Goal: Task Accomplishment & Management: Use online tool/utility

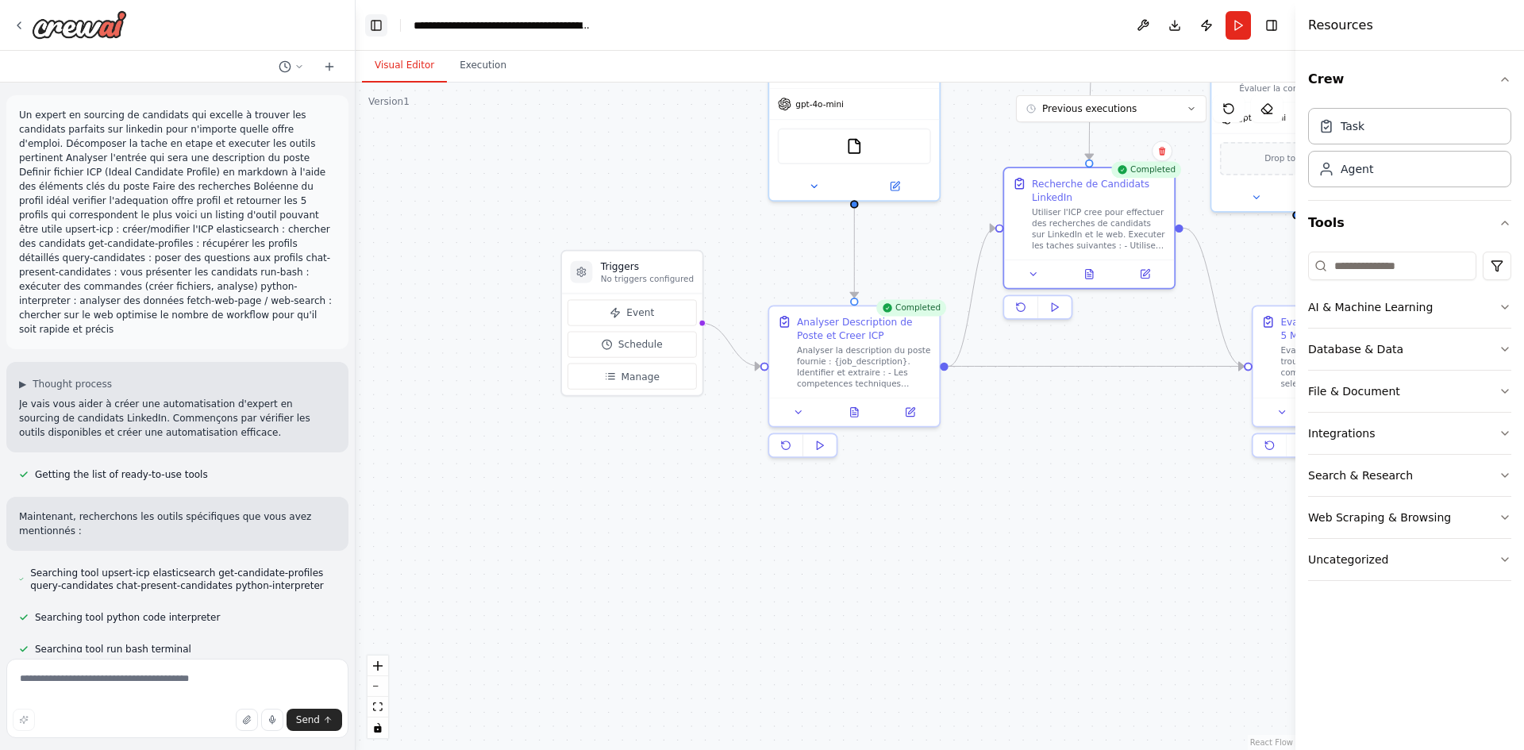
click at [366, 21] on button "Toggle Left Sidebar" at bounding box center [376, 25] width 22 height 22
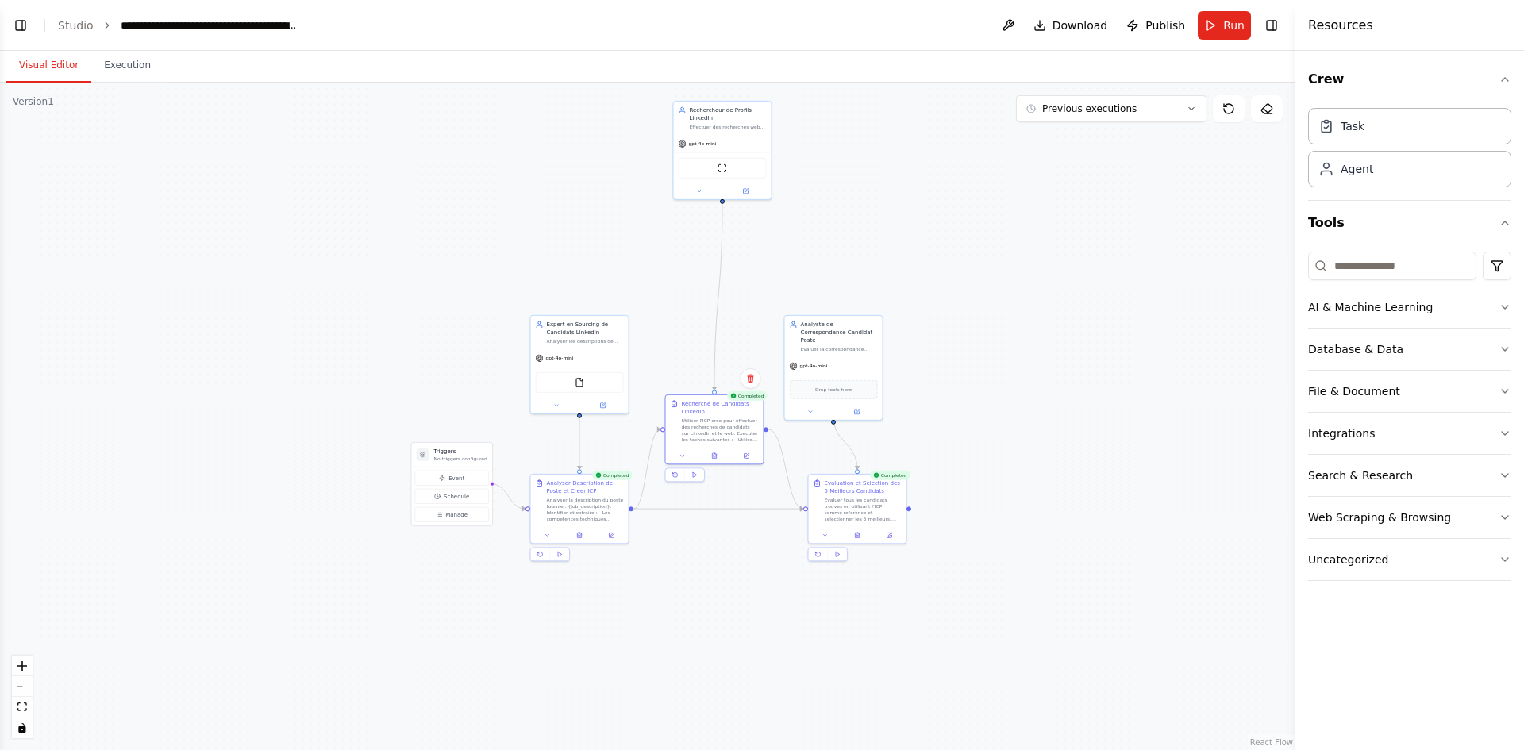
drag, startPoint x: 291, startPoint y: 166, endPoint x: 392, endPoint y: 337, distance: 198.8
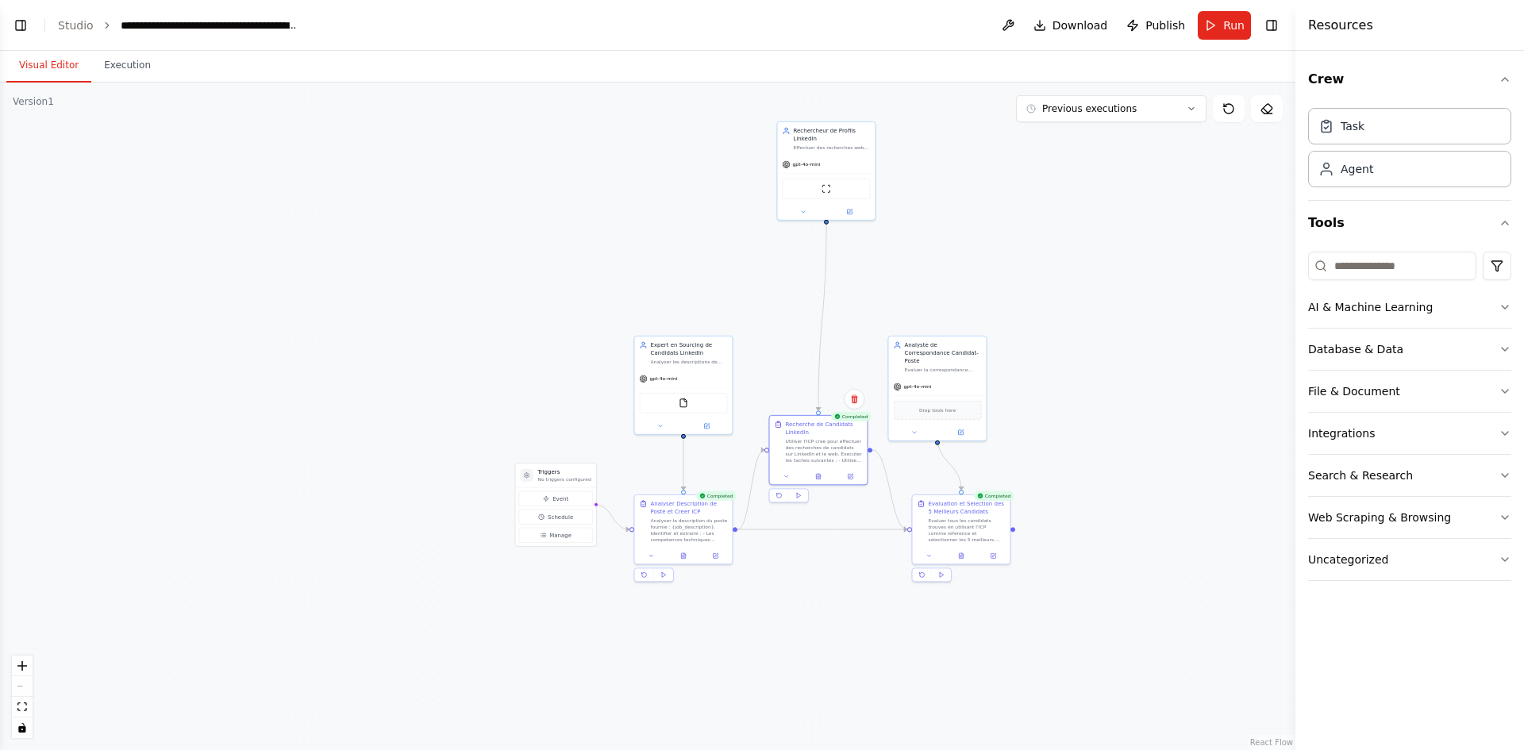
drag, startPoint x: 279, startPoint y: 112, endPoint x: 369, endPoint y: 137, distance: 94.0
click at [369, 137] on div ".deletable-edge-delete-btn { width: 20px; height: 20px; border: 0px solid #ffff…" at bounding box center [647, 416] width 1295 height 667
drag, startPoint x: 540, startPoint y: 133, endPoint x: 824, endPoint y: 311, distance: 334.8
click at [927, 340] on div ".deletable-edge-delete-btn { width: 20px; height: 20px; border: 0px solid #ffff…" at bounding box center [647, 416] width 1295 height 667
click at [806, 231] on div ".deletable-edge-delete-btn { width: 20px; height: 20px; border: 0px solid #ffff…" at bounding box center [647, 416] width 1295 height 667
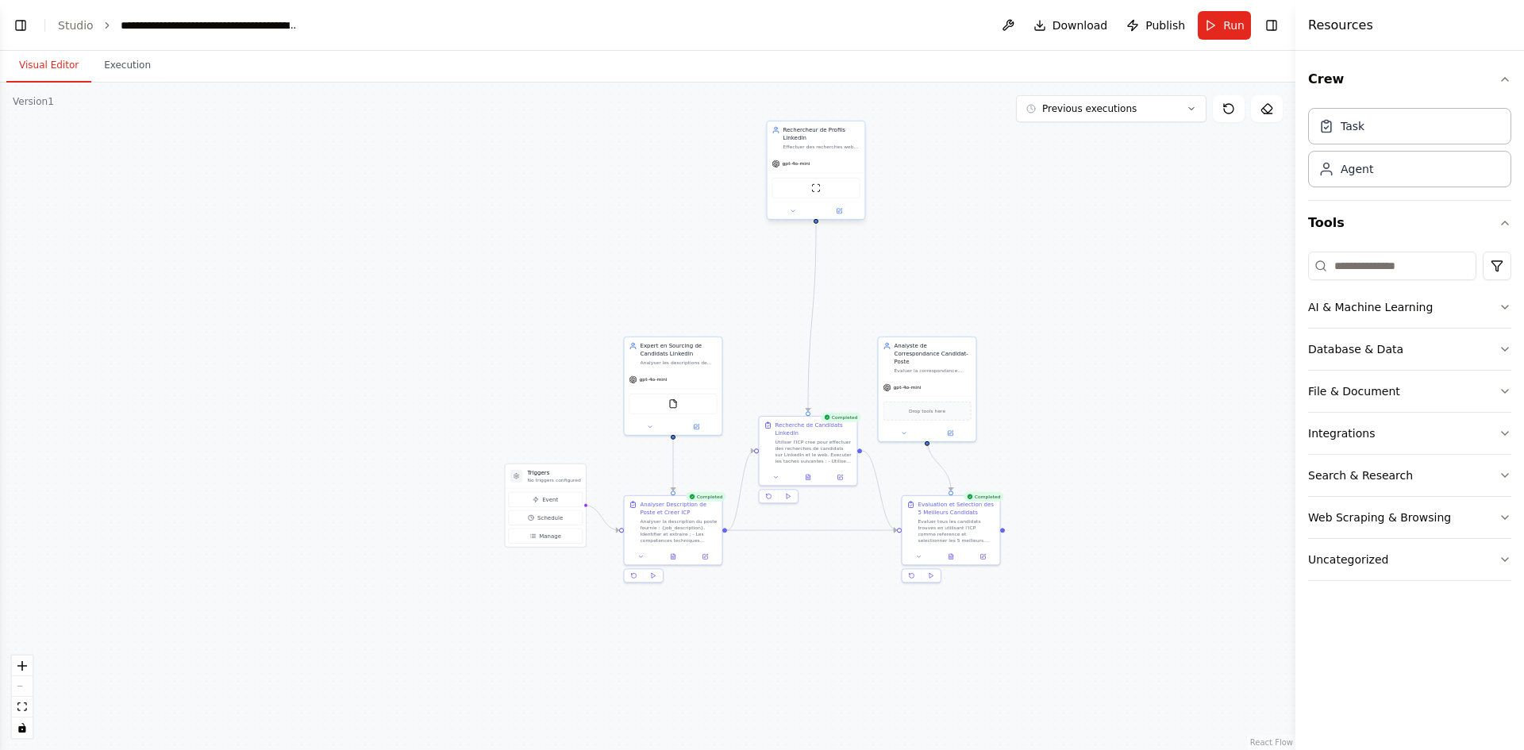
click at [792, 170] on div "gpt-4o-mini" at bounding box center [816, 163] width 98 height 17
click at [854, 106] on icon at bounding box center [851, 104] width 6 height 9
drag, startPoint x: 792, startPoint y: 99, endPoint x: 812, endPoint y: 126, distance: 33.5
click at [792, 101] on button "Confirm" at bounding box center [806, 105] width 56 height 19
click at [820, 108] on button "Confirm" at bounding box center [806, 107] width 56 height 19
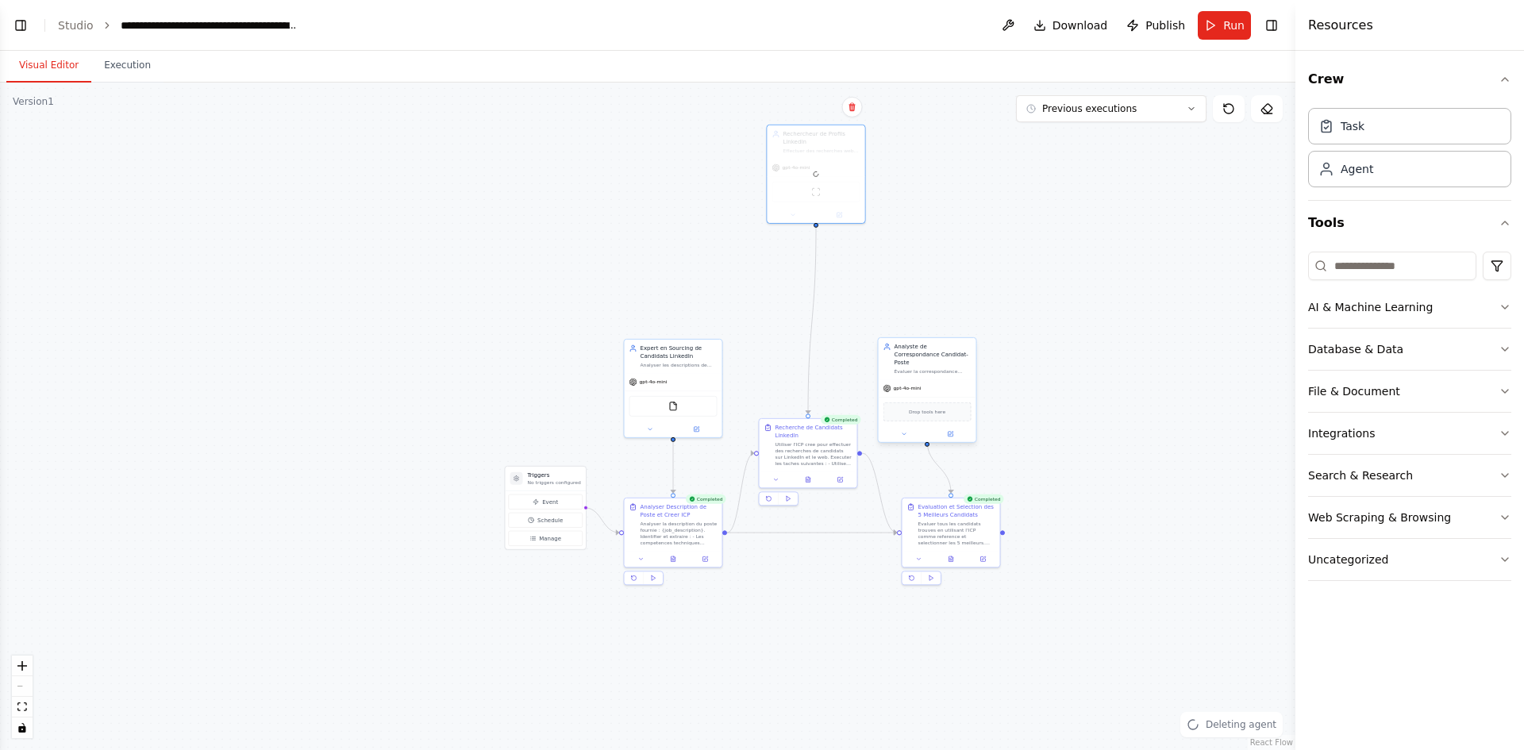
click at [953, 379] on div "gpt-4o-mini" at bounding box center [927, 387] width 98 height 17
click at [961, 326] on button at bounding box center [963, 321] width 21 height 21
click at [912, 322] on button "Confirm" at bounding box center [918, 321] width 56 height 19
click at [836, 440] on div "Utiliser l'ICP cree pour effectuer des recherches de candidats sur LinkedIn et …" at bounding box center [813, 452] width 77 height 25
click at [847, 405] on icon at bounding box center [845, 403] width 10 height 10
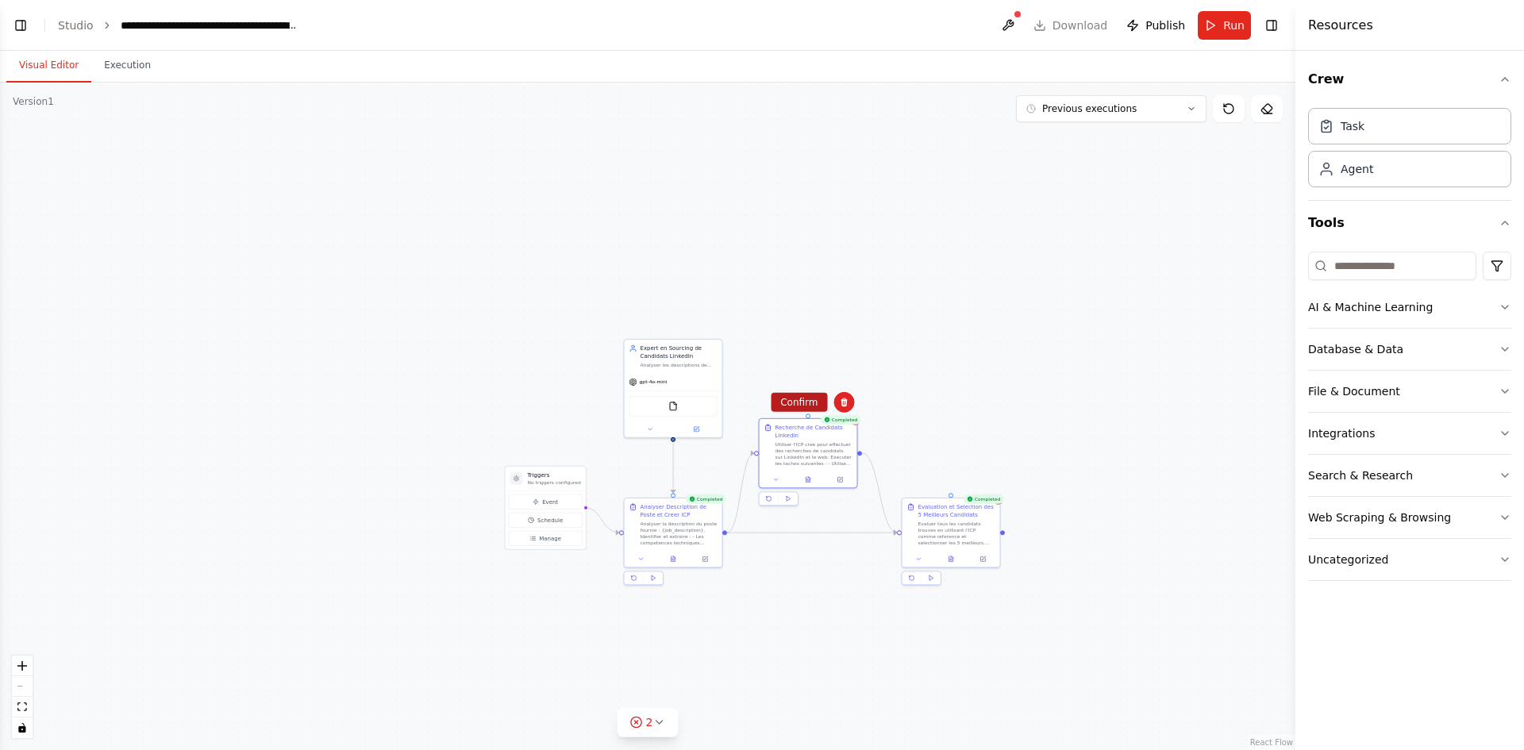
click at [794, 404] on button "Confirm" at bounding box center [798, 402] width 56 height 19
click at [695, 371] on div "gpt-4o-mini FileReadTool" at bounding box center [673, 403] width 98 height 64
click at [705, 318] on icon at bounding box center [710, 322] width 10 height 10
click at [717, 325] on button at bounding box center [709, 322] width 21 height 21
click at [672, 318] on button "Confirm" at bounding box center [664, 322] width 56 height 19
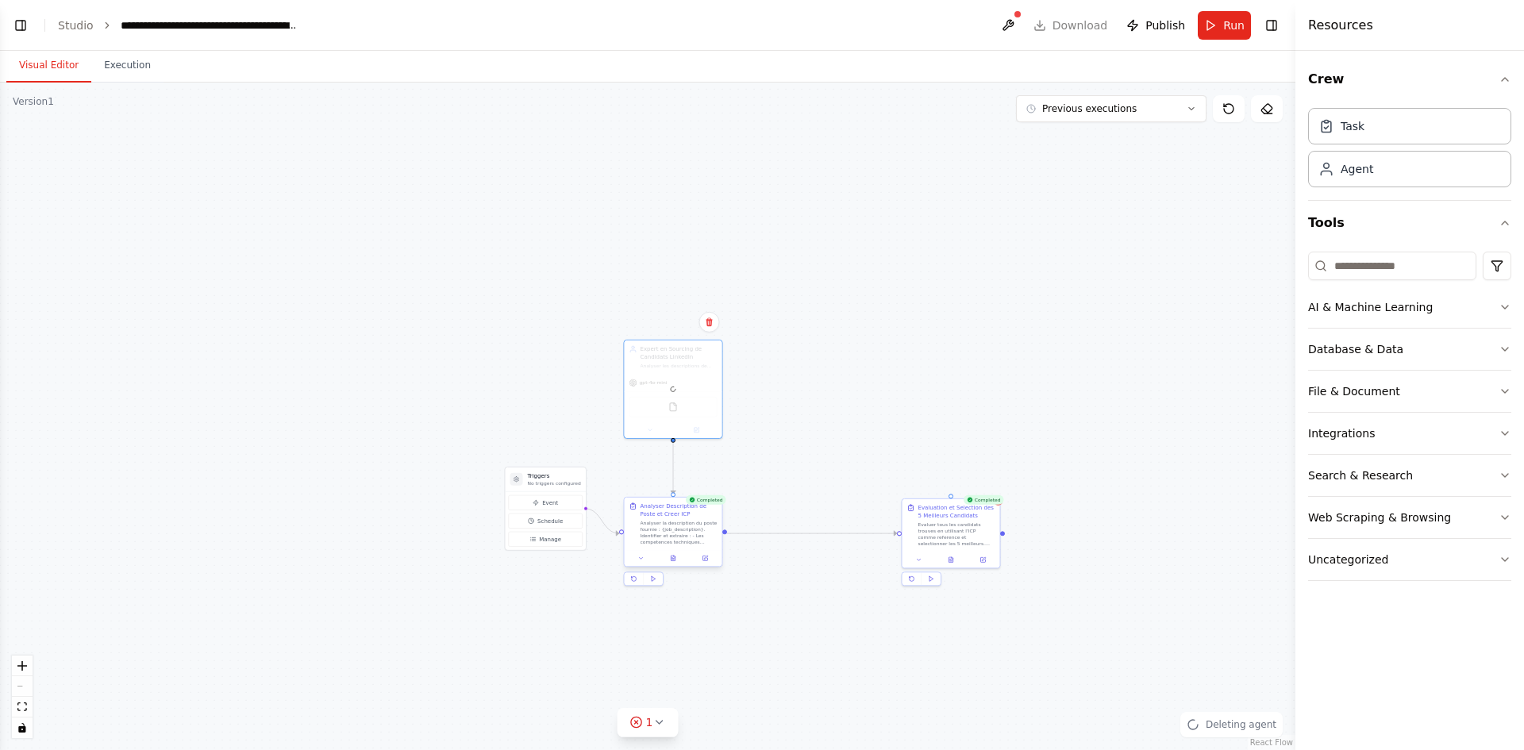
click at [676, 543] on div "Analyser la description du poste fournie : {job_description}. Identifier et ext…" at bounding box center [678, 532] width 77 height 25
click at [668, 516] on div "Analyser Description de Poste et Creer ICP" at bounding box center [678, 510] width 77 height 16
click at [947, 538] on div "Evaluer tous les candidats trouves en utilisant l'ICP comme reference et select…" at bounding box center [956, 532] width 77 height 25
click at [996, 490] on div "Confirm" at bounding box center [987, 482] width 21 height 21
click at [982, 479] on icon at bounding box center [987, 483] width 10 height 10
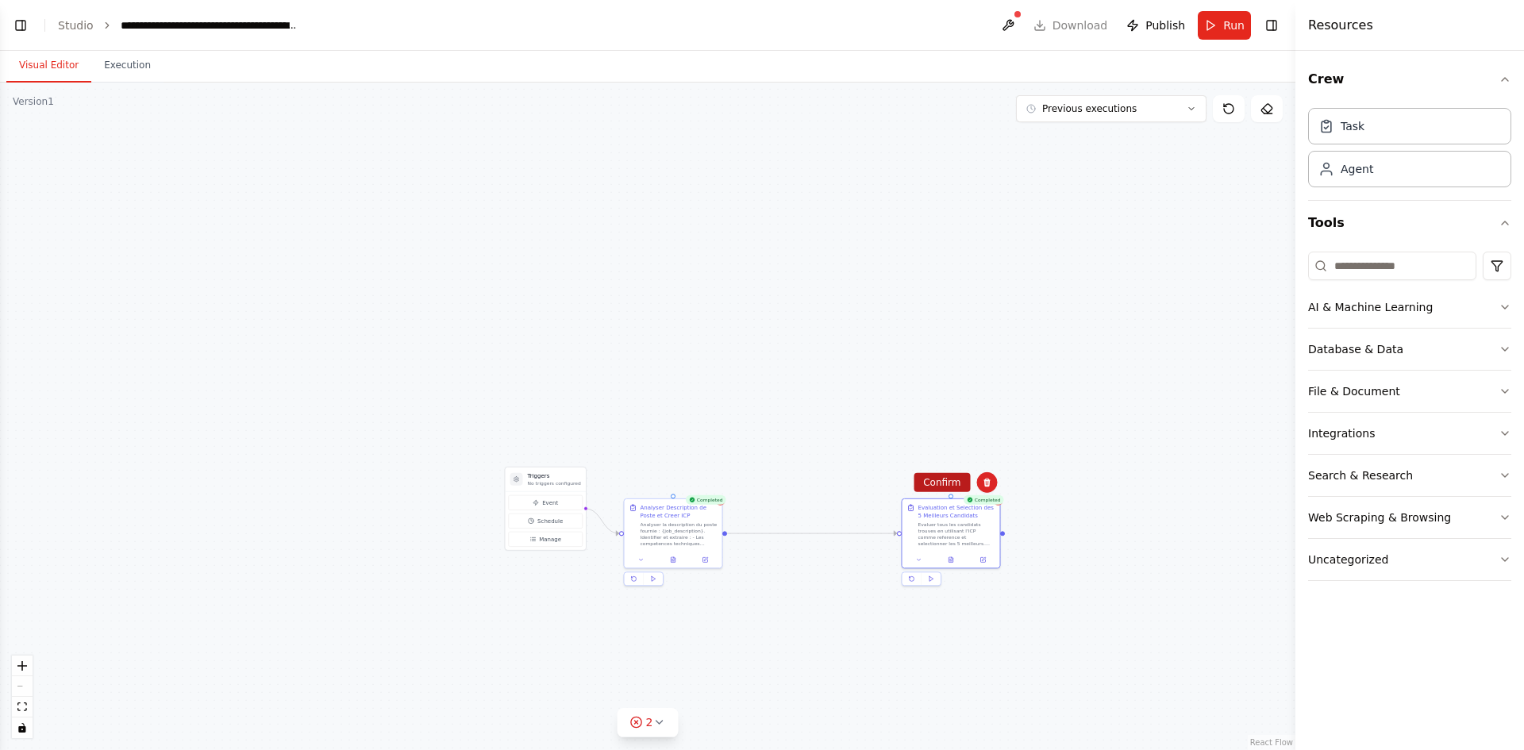
click at [938, 481] on button "Confirm" at bounding box center [941, 482] width 56 height 19
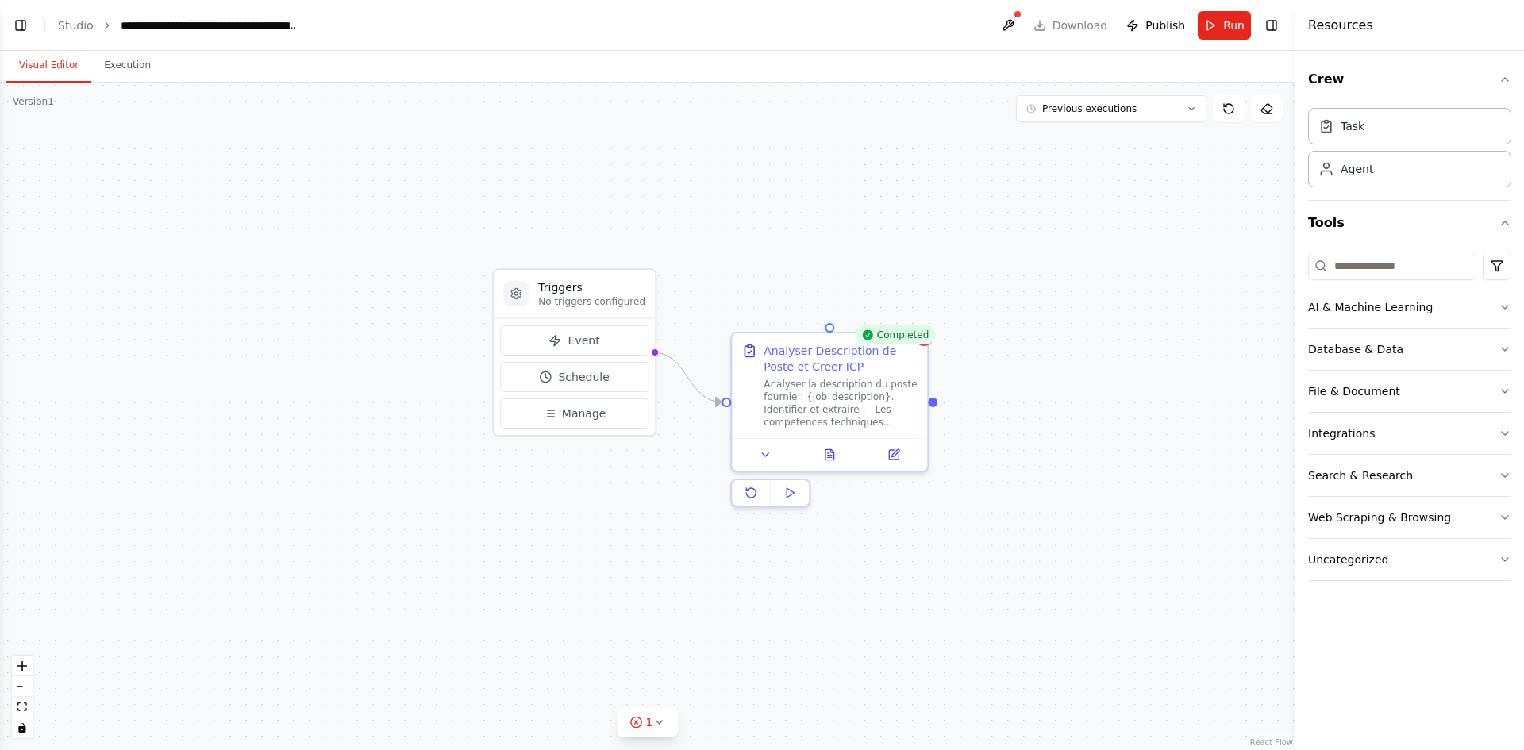
drag, startPoint x: 701, startPoint y: 487, endPoint x: 936, endPoint y: 322, distance: 286.4
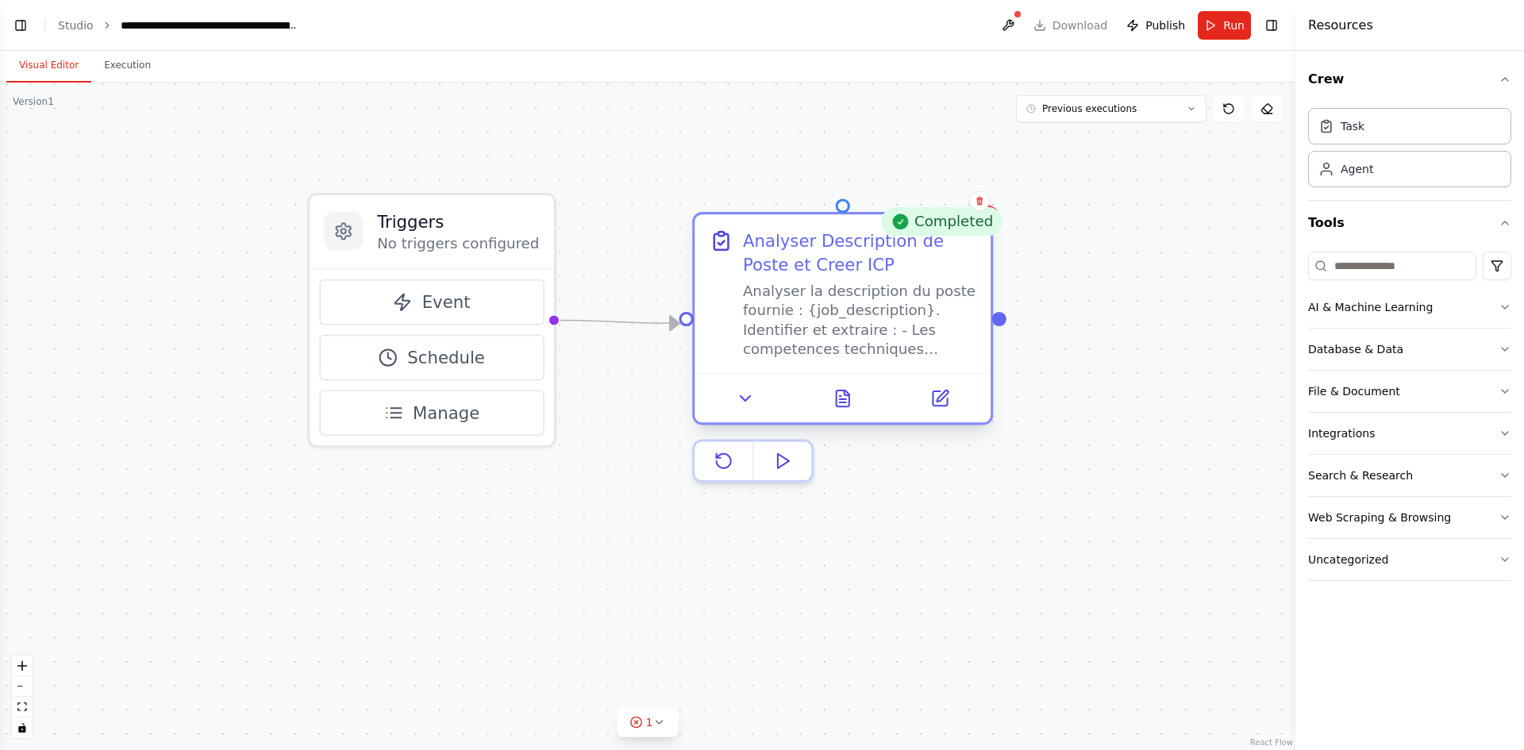
drag, startPoint x: 805, startPoint y: 381, endPoint x: 826, endPoint y: 310, distance: 73.6
click at [826, 310] on div "Analyser la description du poste fournie : {job_description}. Identifier et ext…" at bounding box center [859, 320] width 233 height 77
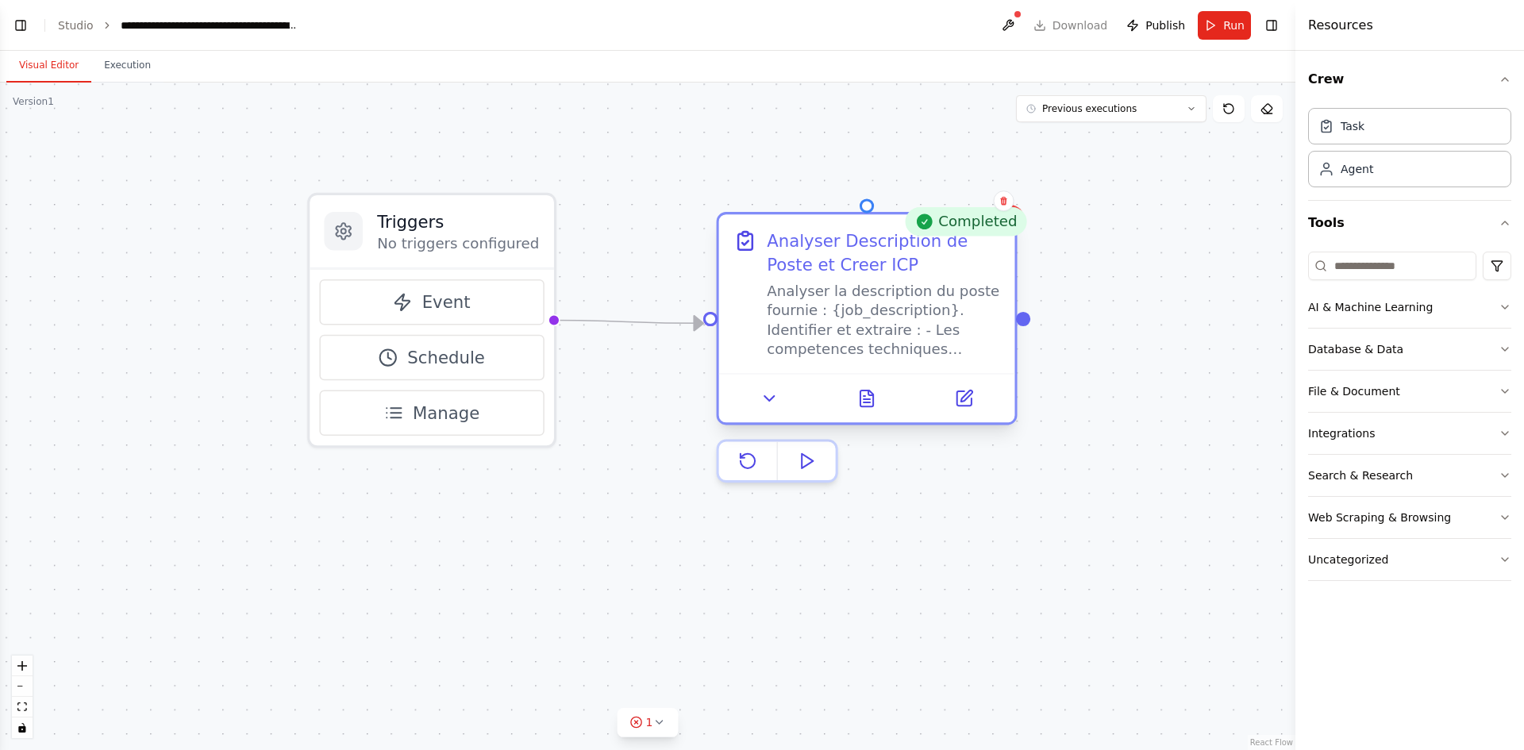
drag, startPoint x: 801, startPoint y: 311, endPoint x: 813, endPoint y: 299, distance: 16.3
click at [813, 299] on div "Analyser la description du poste fournie : {job_description}. Identifier et ext…" at bounding box center [883, 320] width 233 height 77
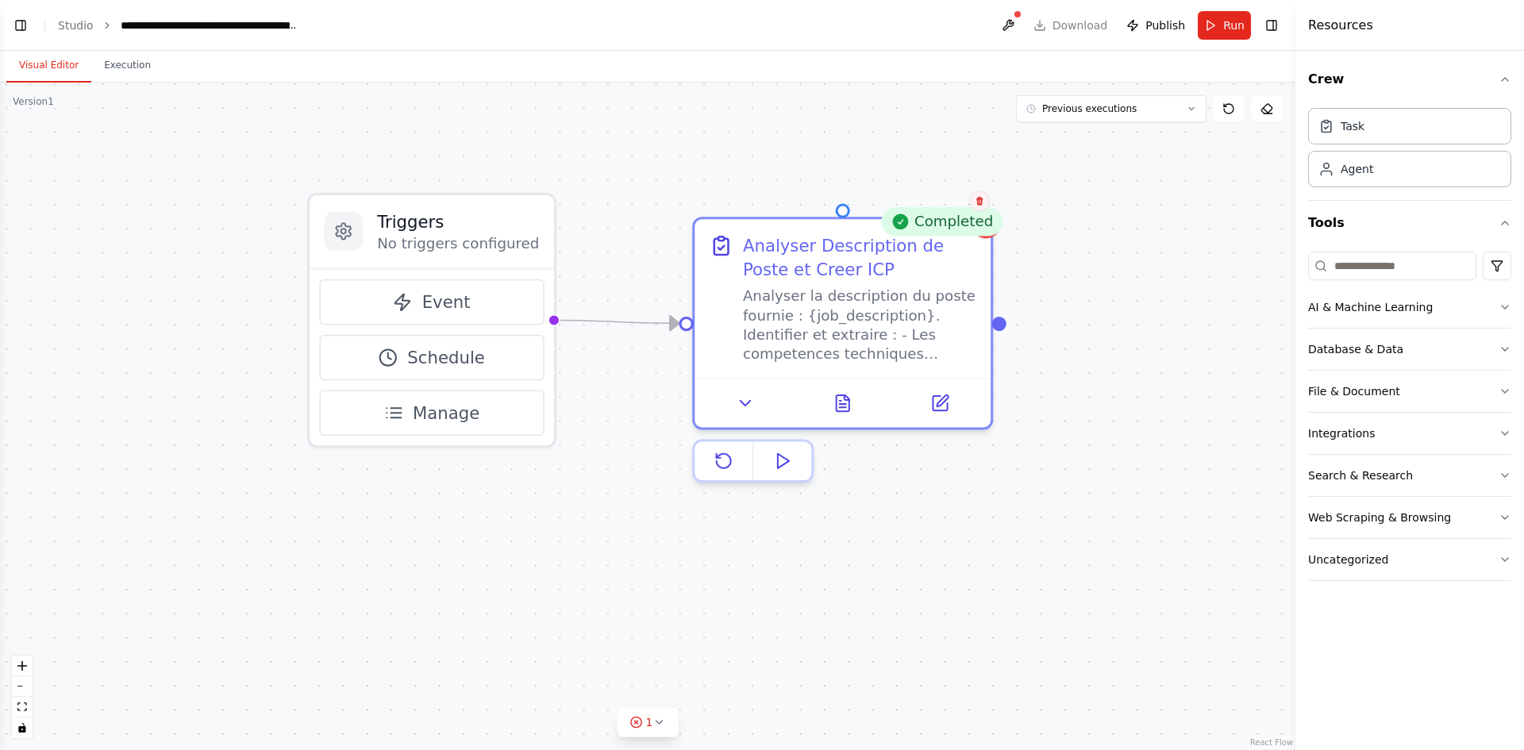
click at [978, 206] on icon at bounding box center [979, 201] width 10 height 10
drag, startPoint x: 981, startPoint y: 199, endPoint x: 928, endPoint y: 212, distance: 53.9
click at [981, 200] on icon at bounding box center [979, 201] width 6 height 9
drag, startPoint x: 980, startPoint y: 204, endPoint x: 811, endPoint y: 227, distance: 170.6
click at [979, 204] on icon at bounding box center [979, 202] width 10 height 10
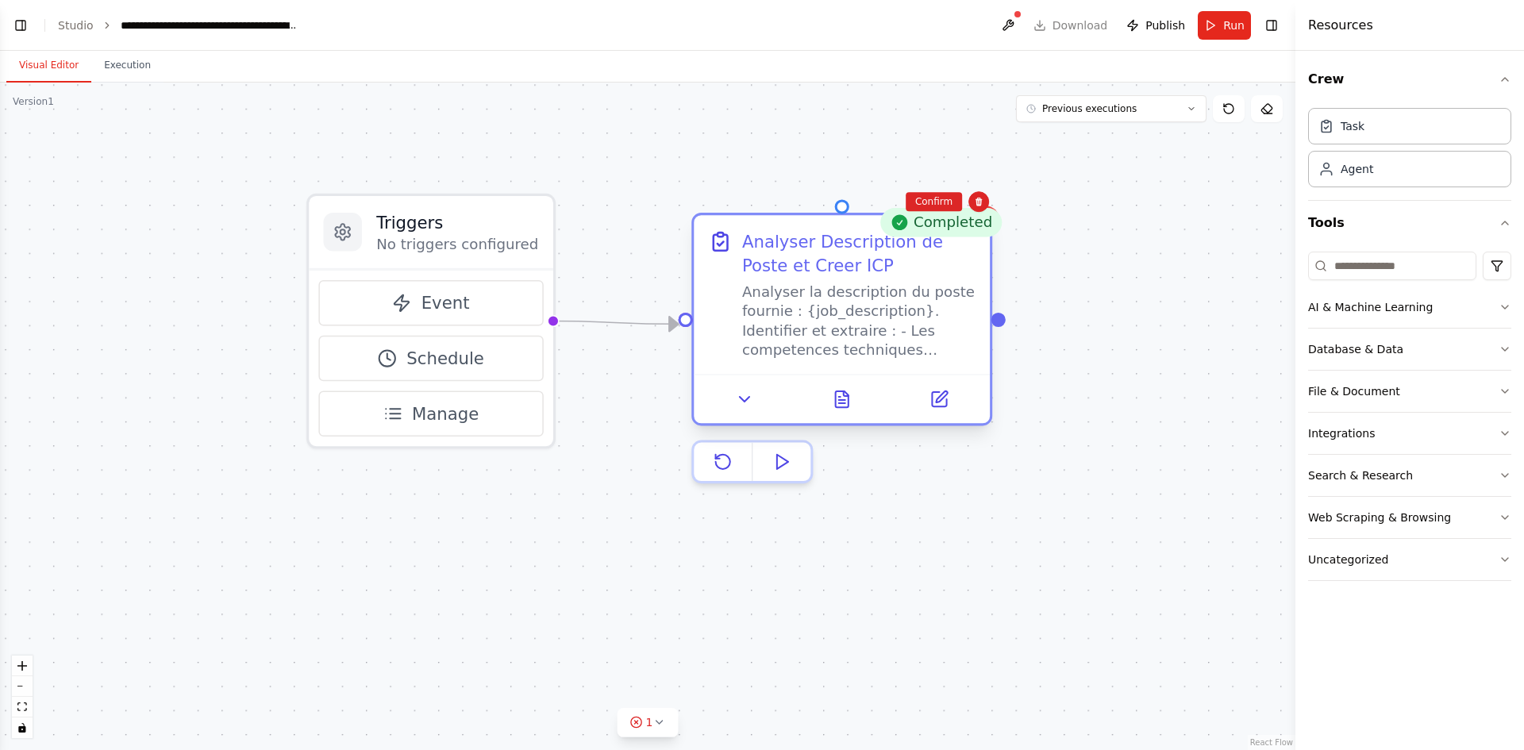
drag, startPoint x: 946, startPoint y: 208, endPoint x: 873, endPoint y: 220, distance: 74.0
click at [945, 208] on button "Confirm" at bounding box center [933, 201] width 56 height 19
click at [930, 195] on button "Confirm" at bounding box center [933, 201] width 56 height 19
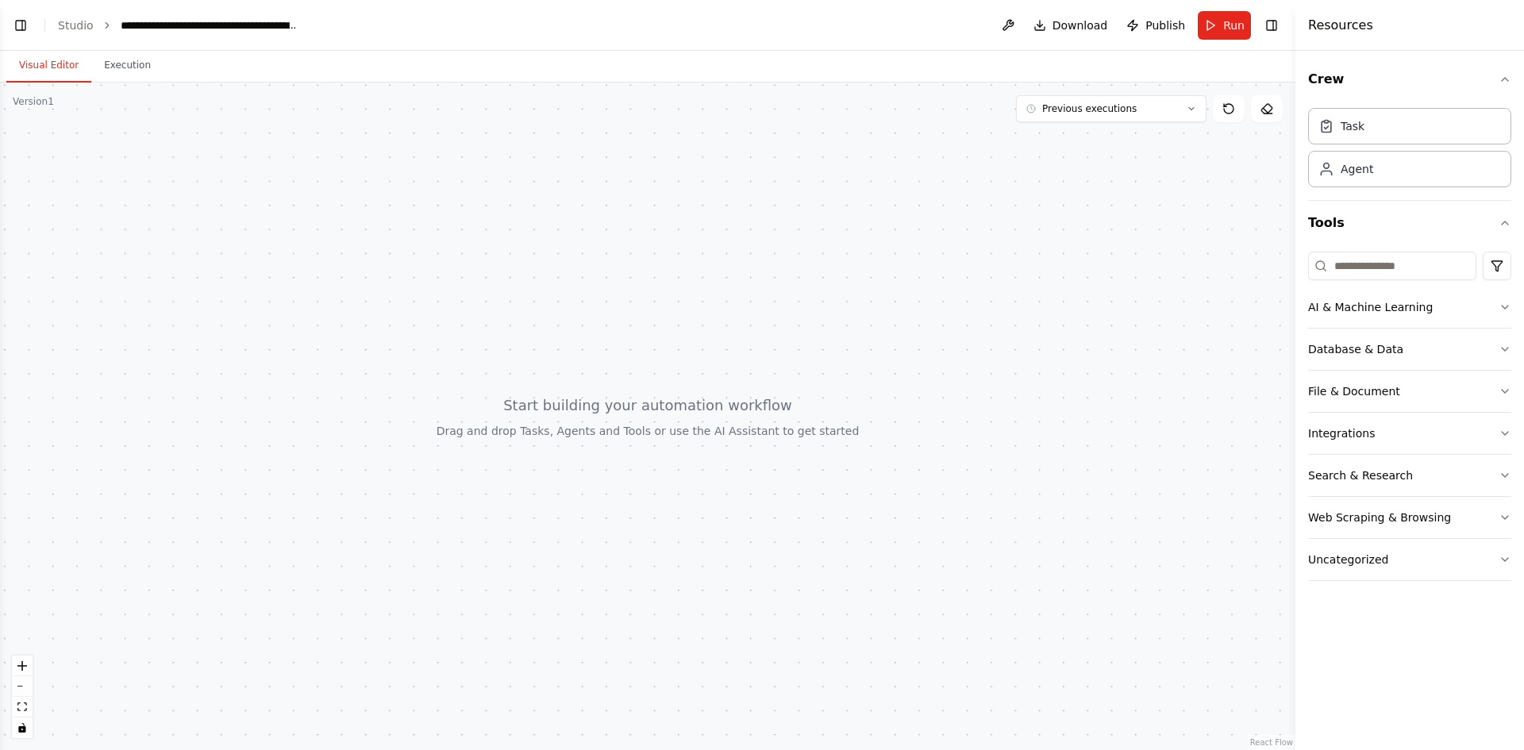
click at [33, 23] on header "**********" at bounding box center [647, 25] width 1295 height 51
click at [23, 26] on button "Toggle Left Sidebar" at bounding box center [21, 25] width 22 height 22
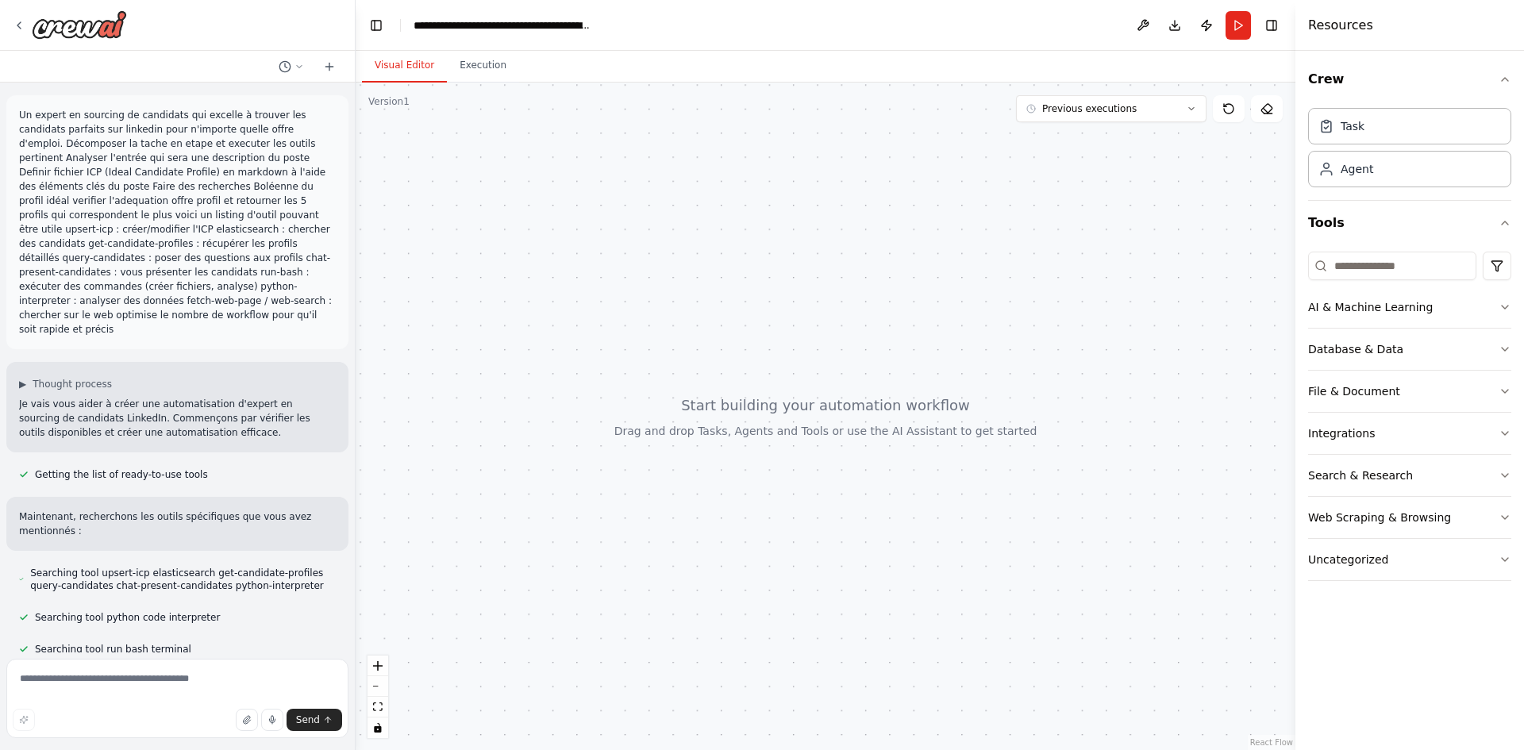
click at [502, 232] on div at bounding box center [825, 416] width 940 height 667
click at [1355, 511] on div "Web Scraping & Browsing" at bounding box center [1379, 517] width 143 height 16
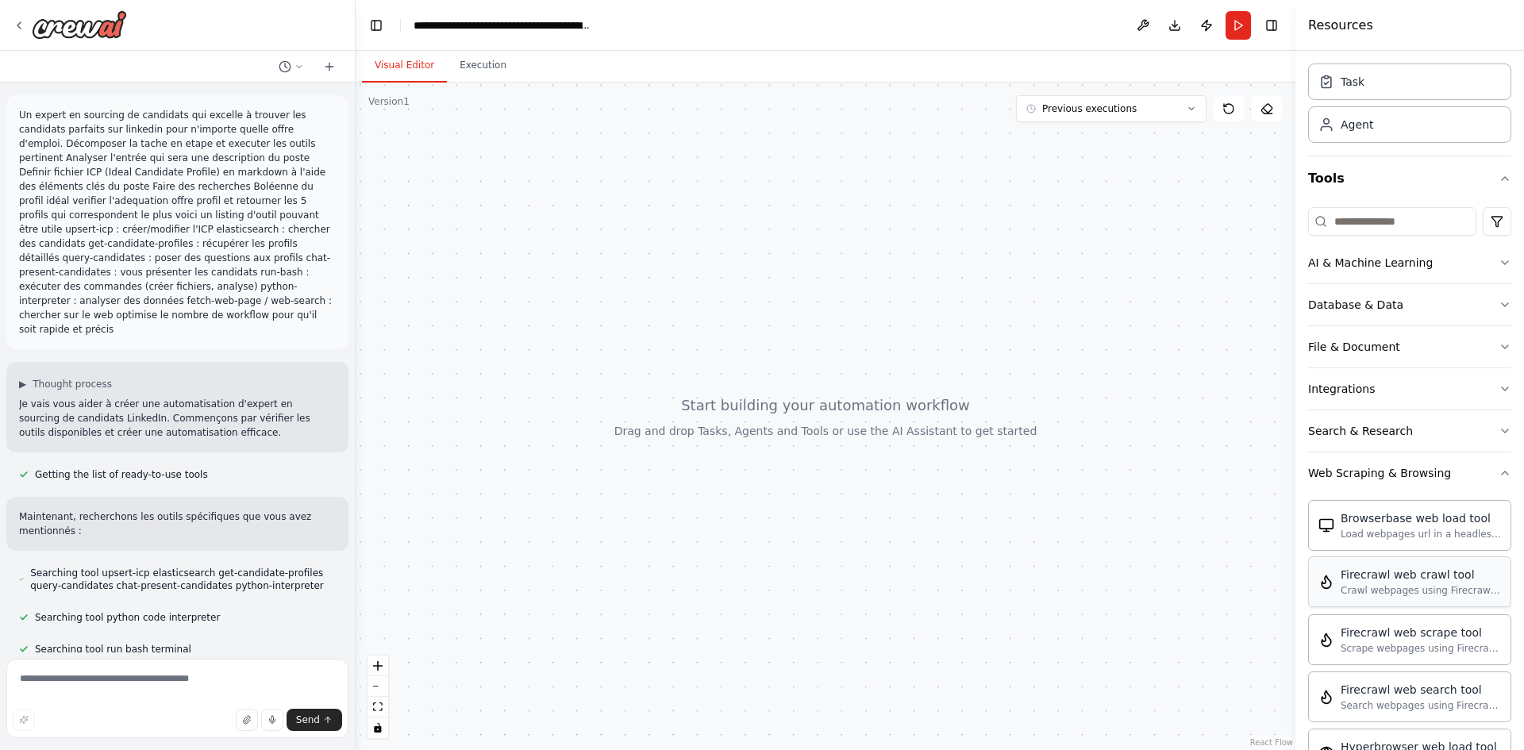
scroll to position [79, 0]
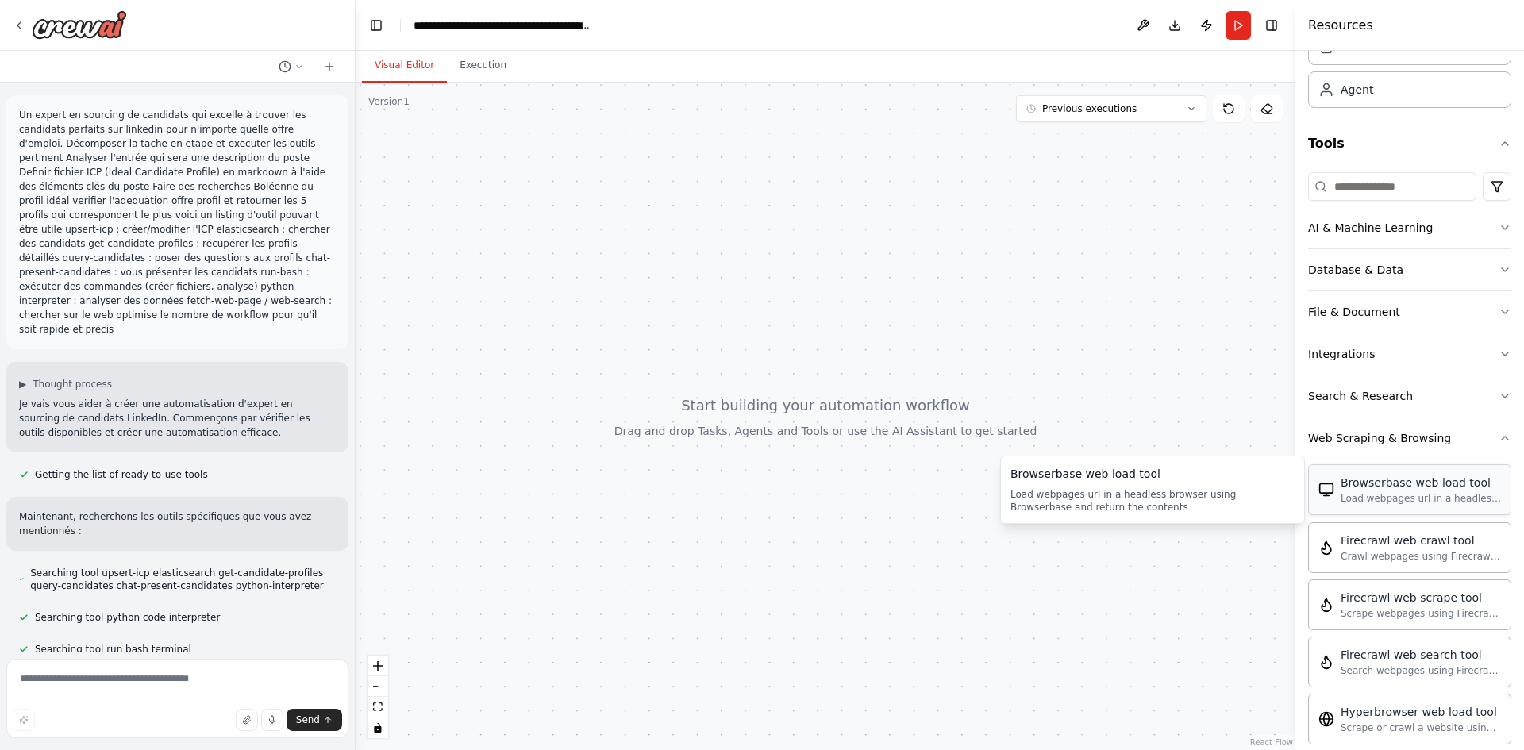
click at [1454, 508] on div "Browserbase web load tool Load webpages url in a headless browser using Browser…" at bounding box center [1409, 489] width 203 height 51
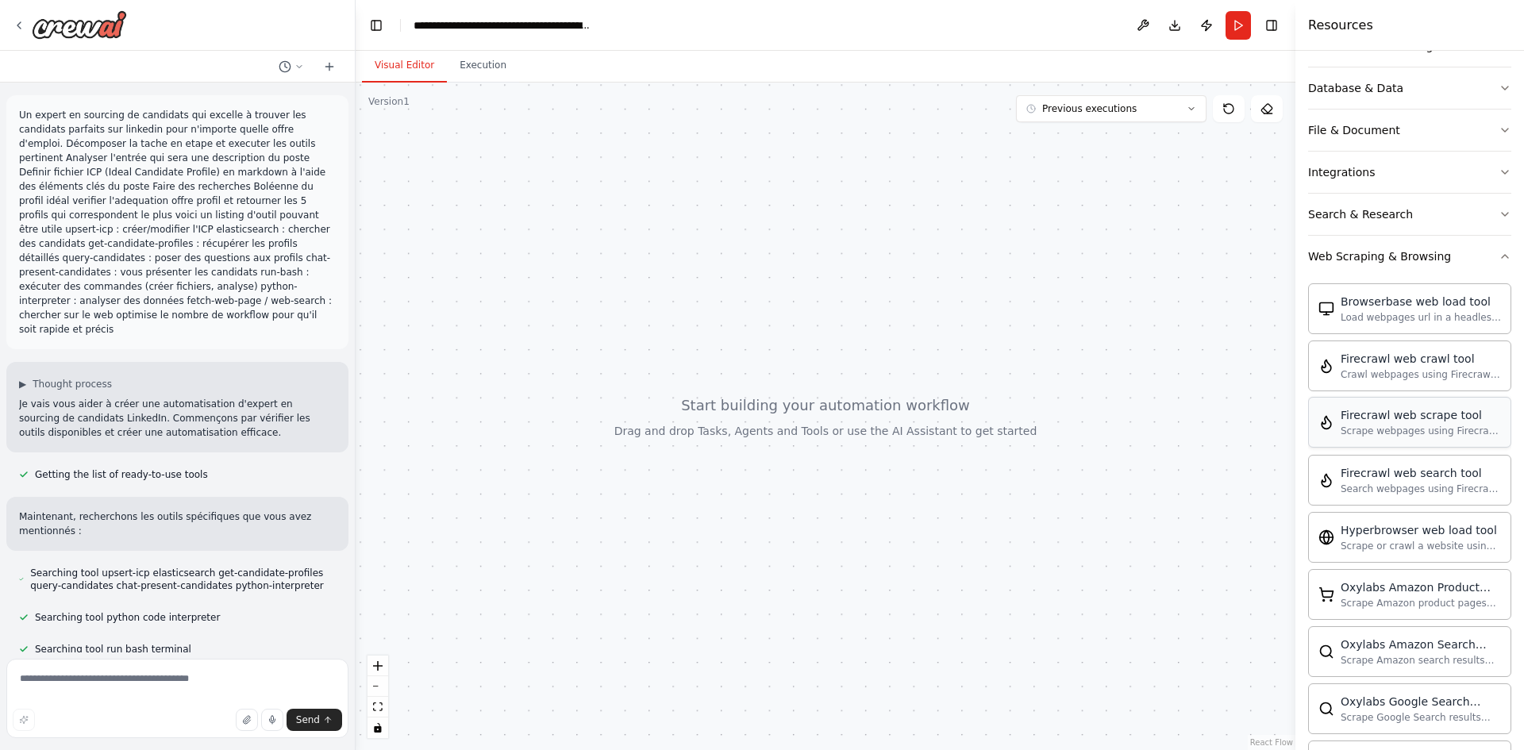
scroll to position [317, 0]
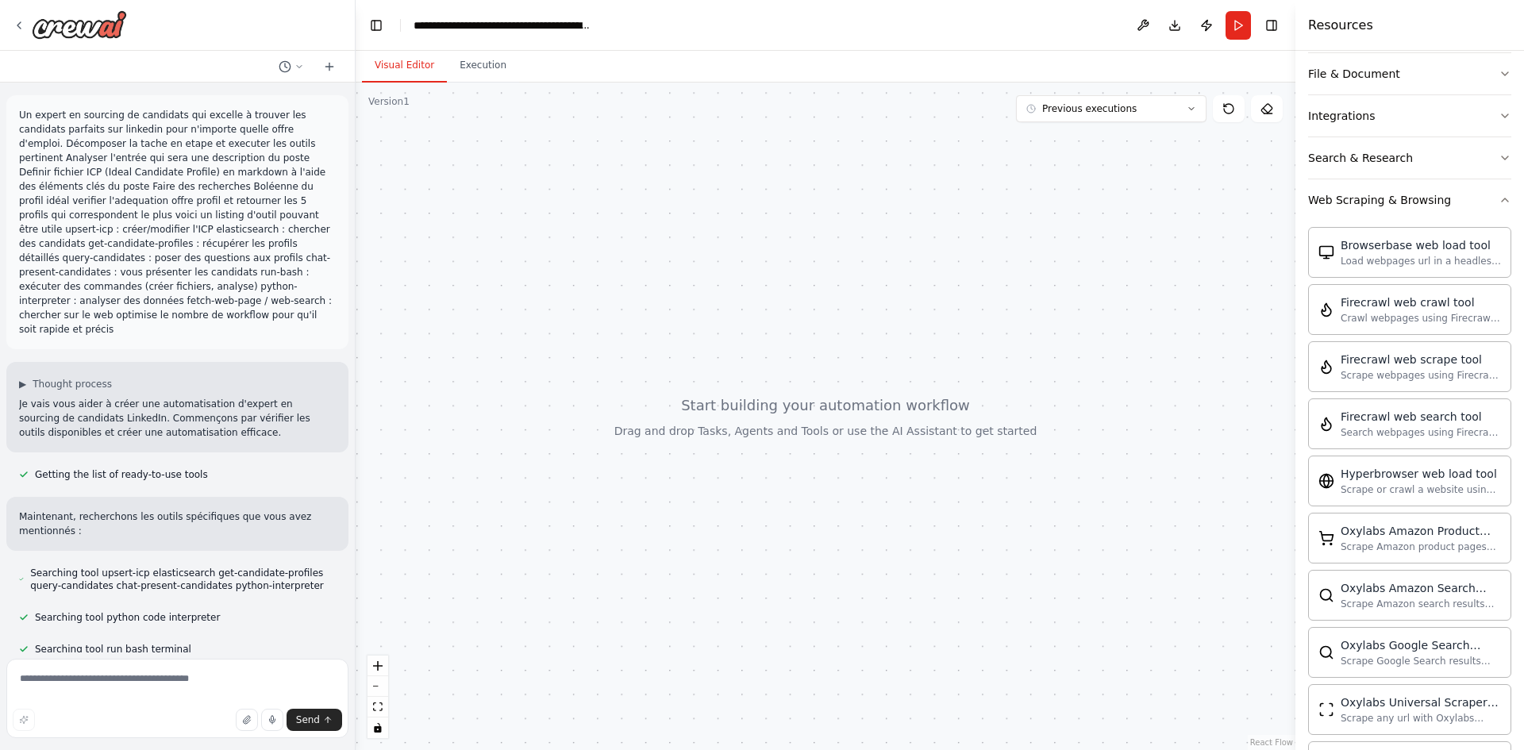
drag, startPoint x: 686, startPoint y: 395, endPoint x: 851, endPoint y: 405, distance: 164.6
click at [827, 405] on div at bounding box center [825, 416] width 940 height 667
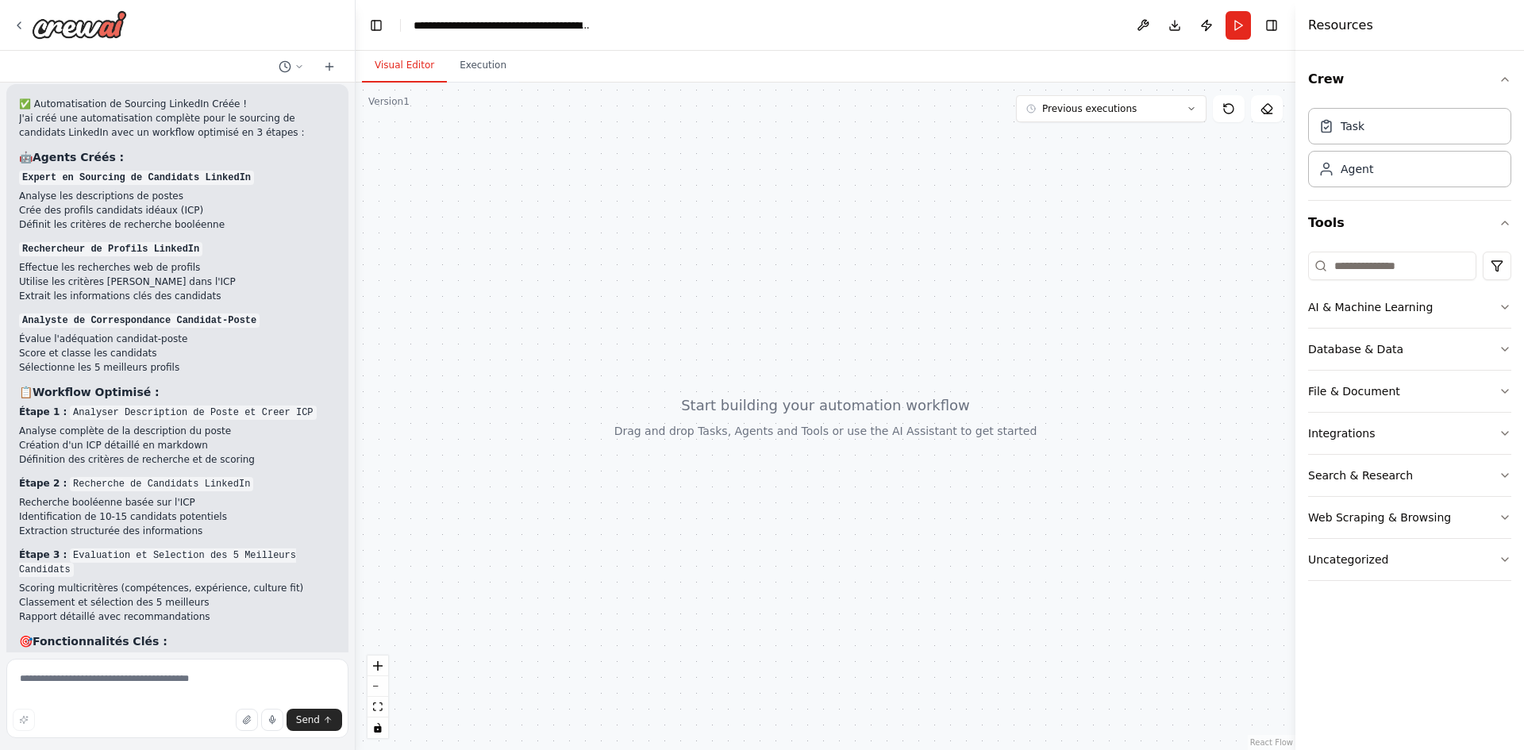
scroll to position [1313, 0]
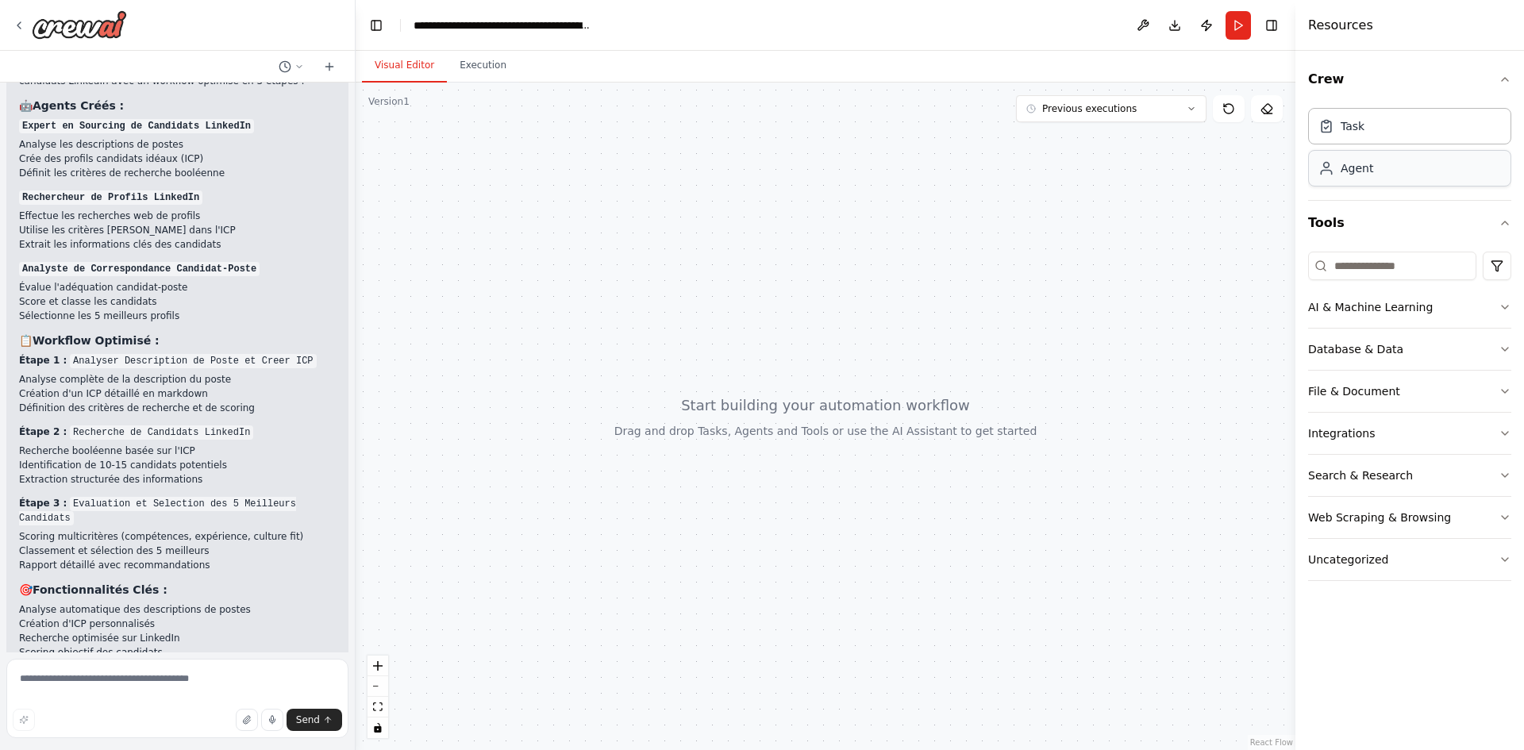
click at [1324, 179] on div "Agent" at bounding box center [1409, 168] width 203 height 37
click at [1349, 141] on div "Task" at bounding box center [1409, 125] width 203 height 37
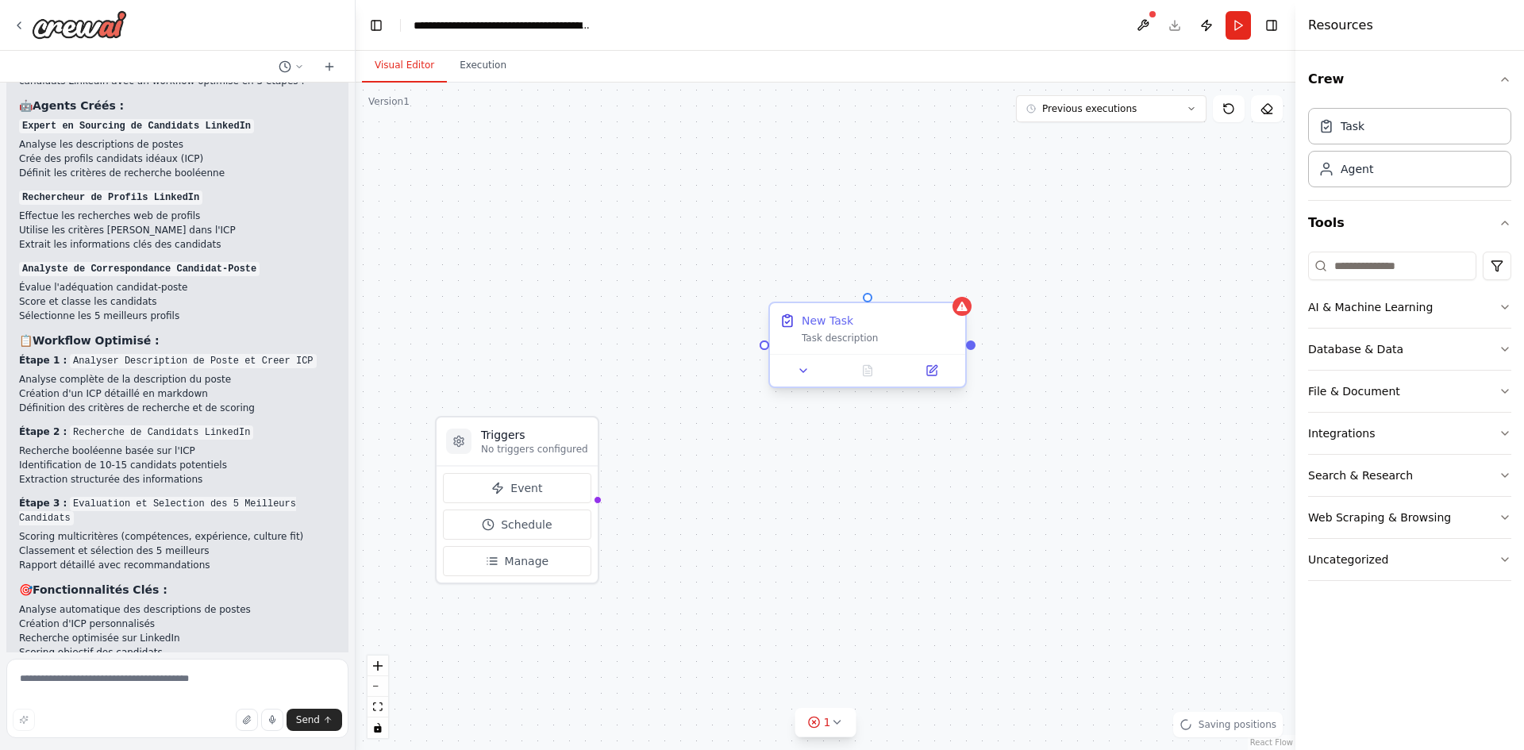
click at [888, 308] on div "New Task Task description" at bounding box center [867, 328] width 195 height 51
click at [955, 291] on icon at bounding box center [953, 289] width 6 height 9
click at [955, 297] on button at bounding box center [953, 289] width 21 height 21
click at [951, 288] on icon at bounding box center [954, 289] width 10 height 10
click at [896, 342] on div "Task description" at bounding box center [879, 338] width 154 height 13
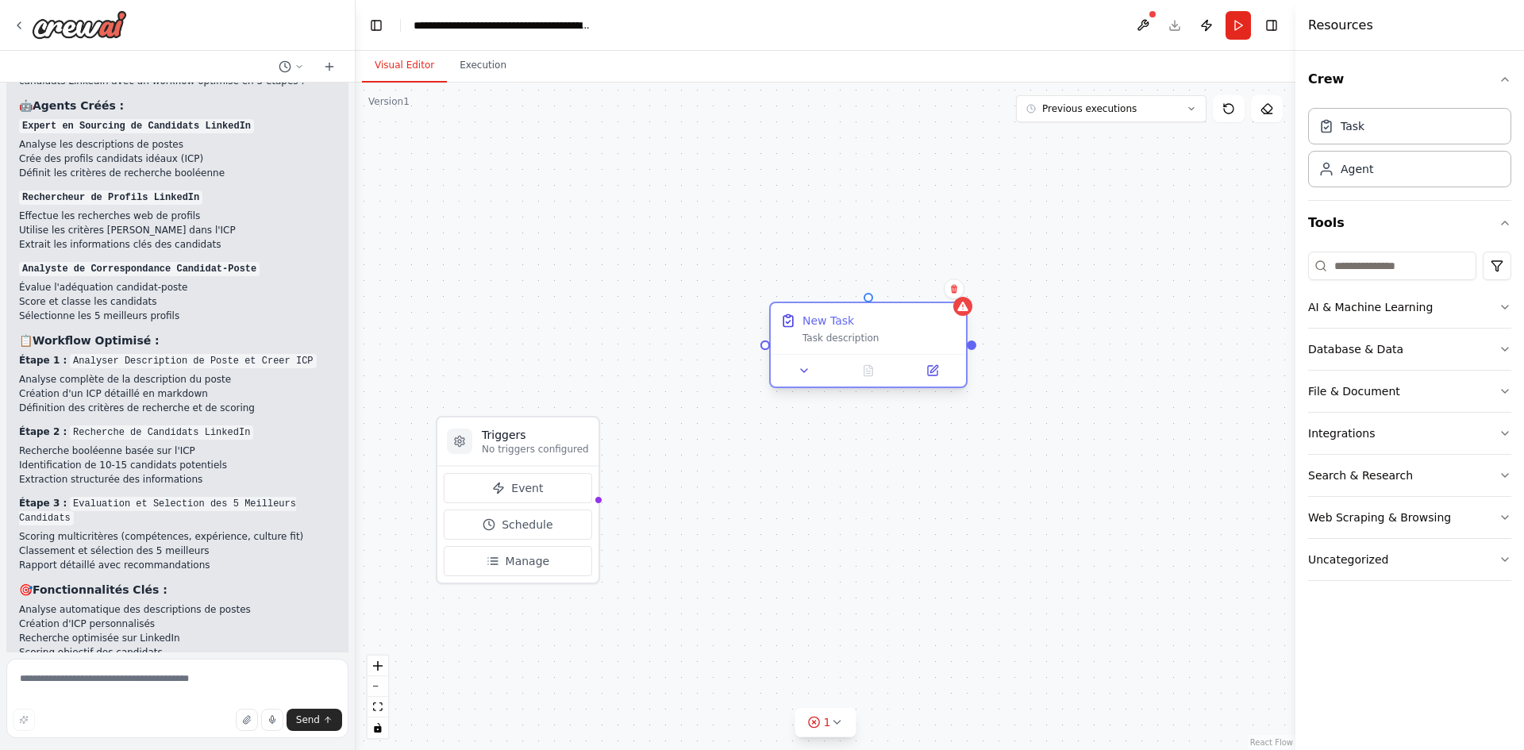
click at [840, 344] on div "New Task Task description" at bounding box center [867, 328] width 195 height 51
click at [806, 375] on icon at bounding box center [803, 370] width 13 height 13
click at [953, 289] on icon at bounding box center [954, 289] width 10 height 10
click at [908, 294] on button "Confirm" at bounding box center [909, 288] width 56 height 19
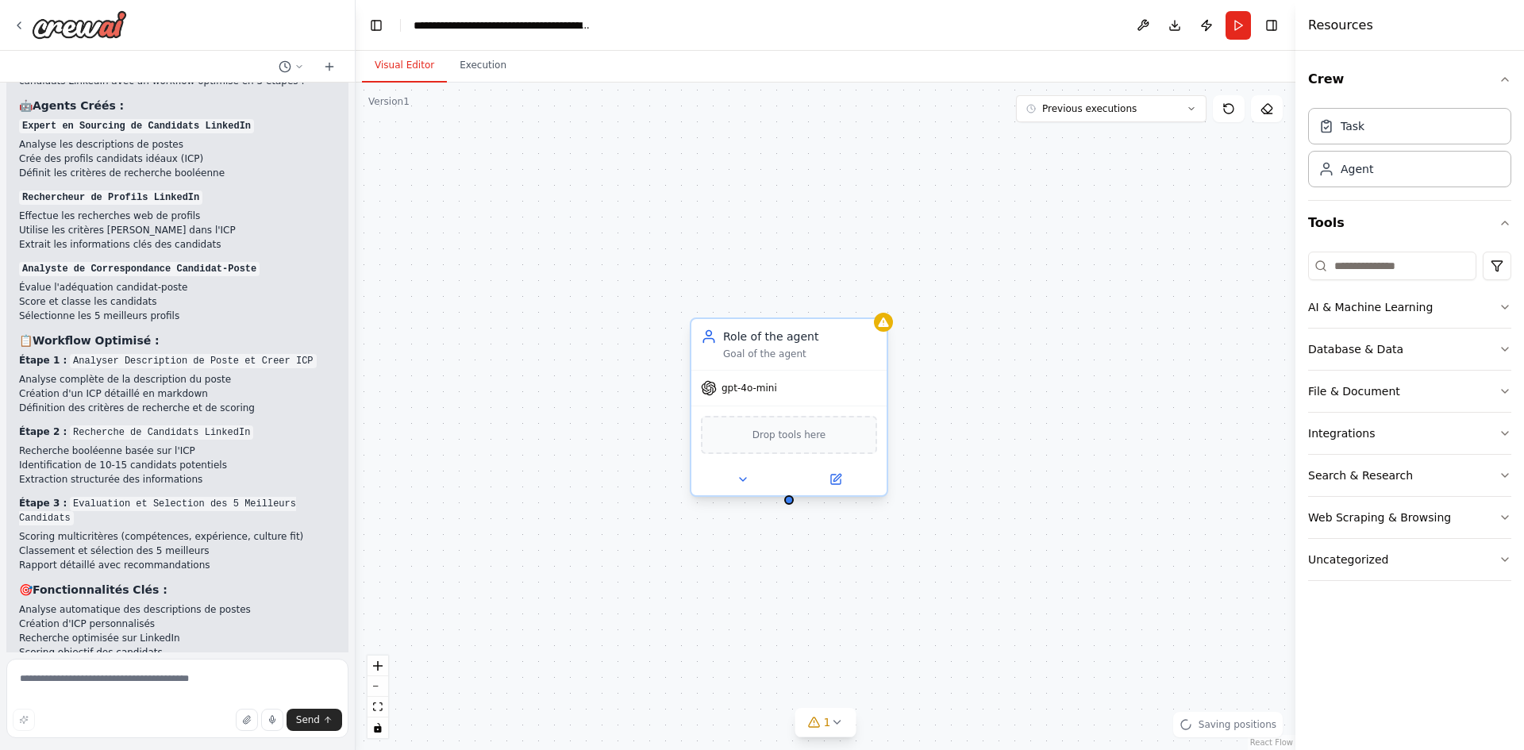
click at [751, 398] on div "gpt-4o-mini" at bounding box center [788, 388] width 195 height 35
click at [718, 390] on div "gpt-4o-mini" at bounding box center [739, 388] width 76 height 16
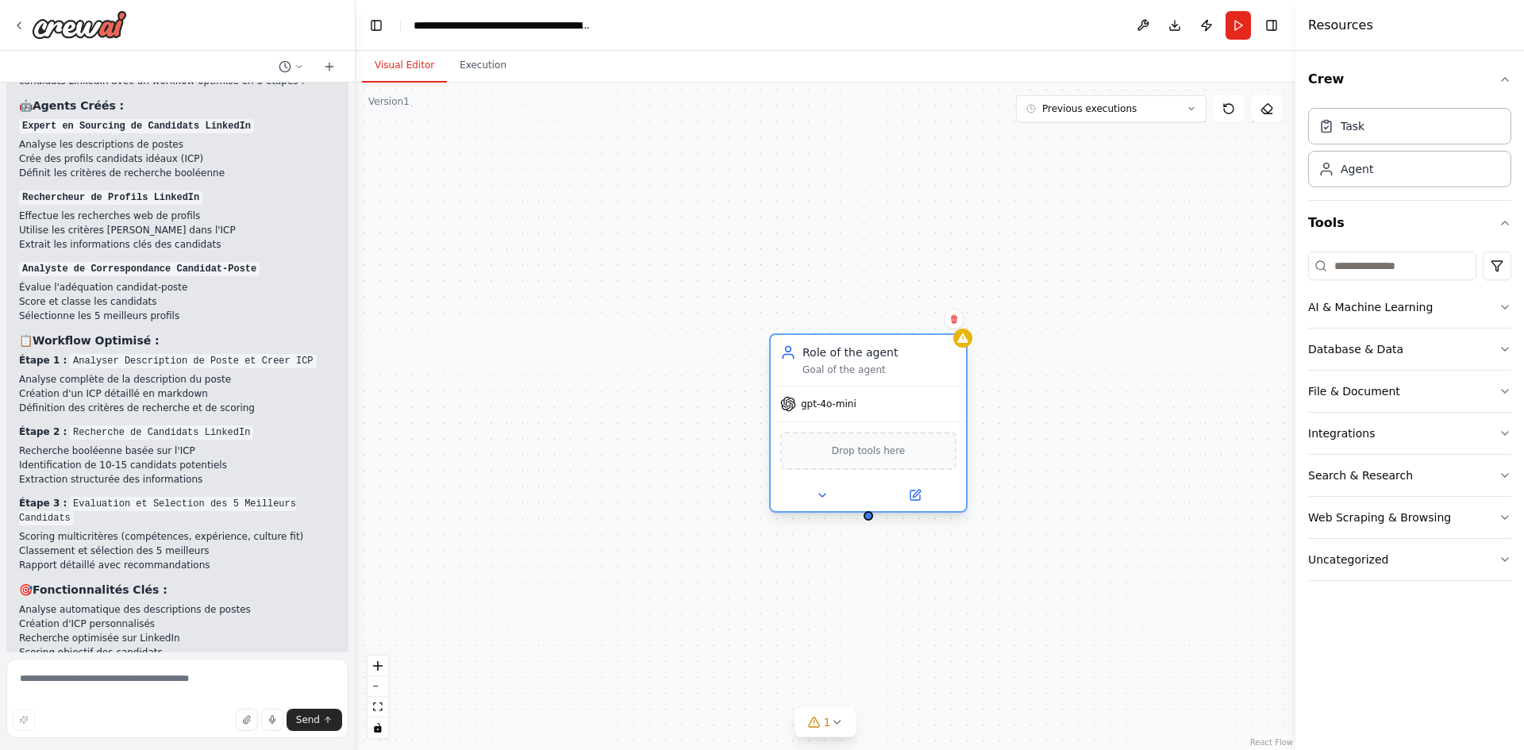
click at [832, 443] on span "Drop tools here" at bounding box center [869, 451] width 74 height 16
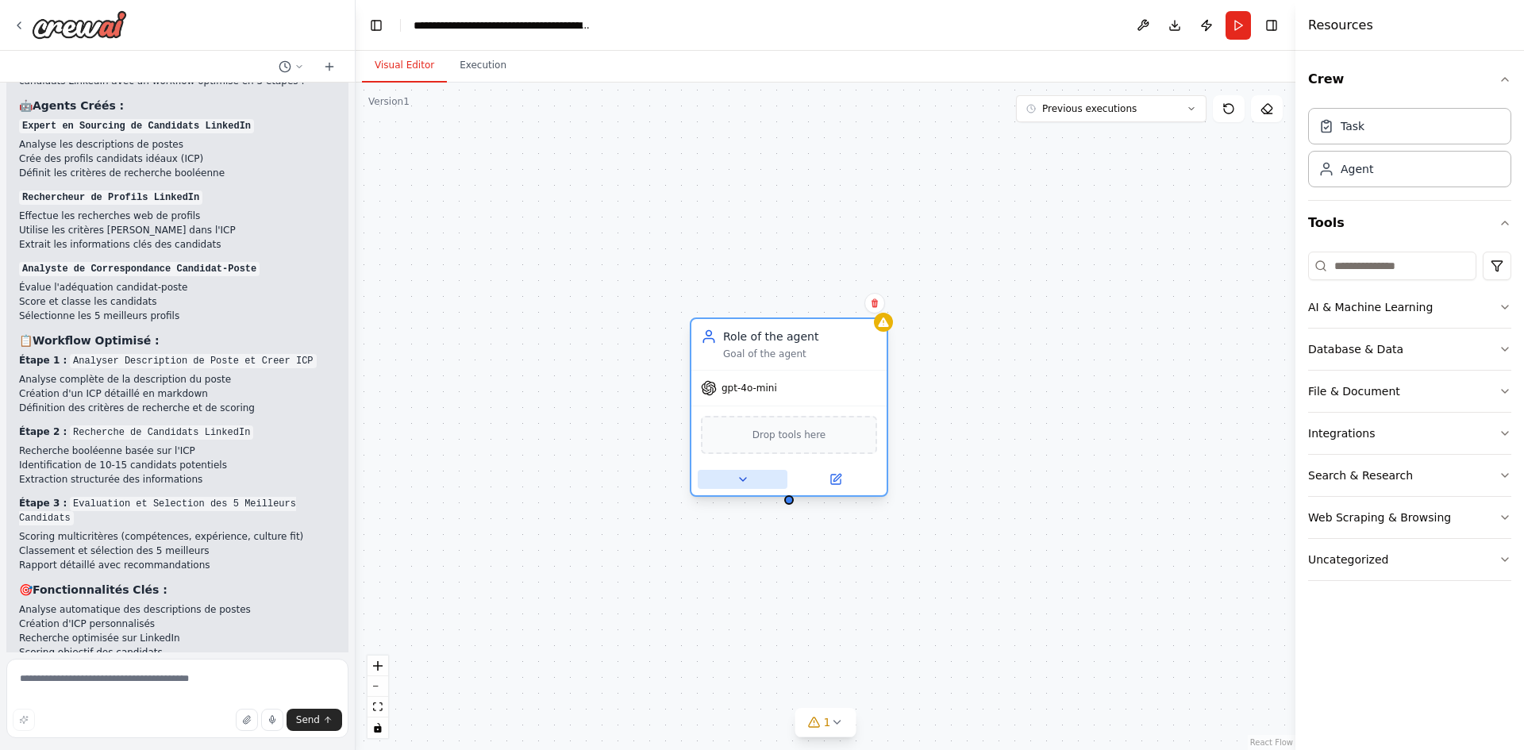
click at [750, 478] on button at bounding box center [742, 479] width 90 height 19
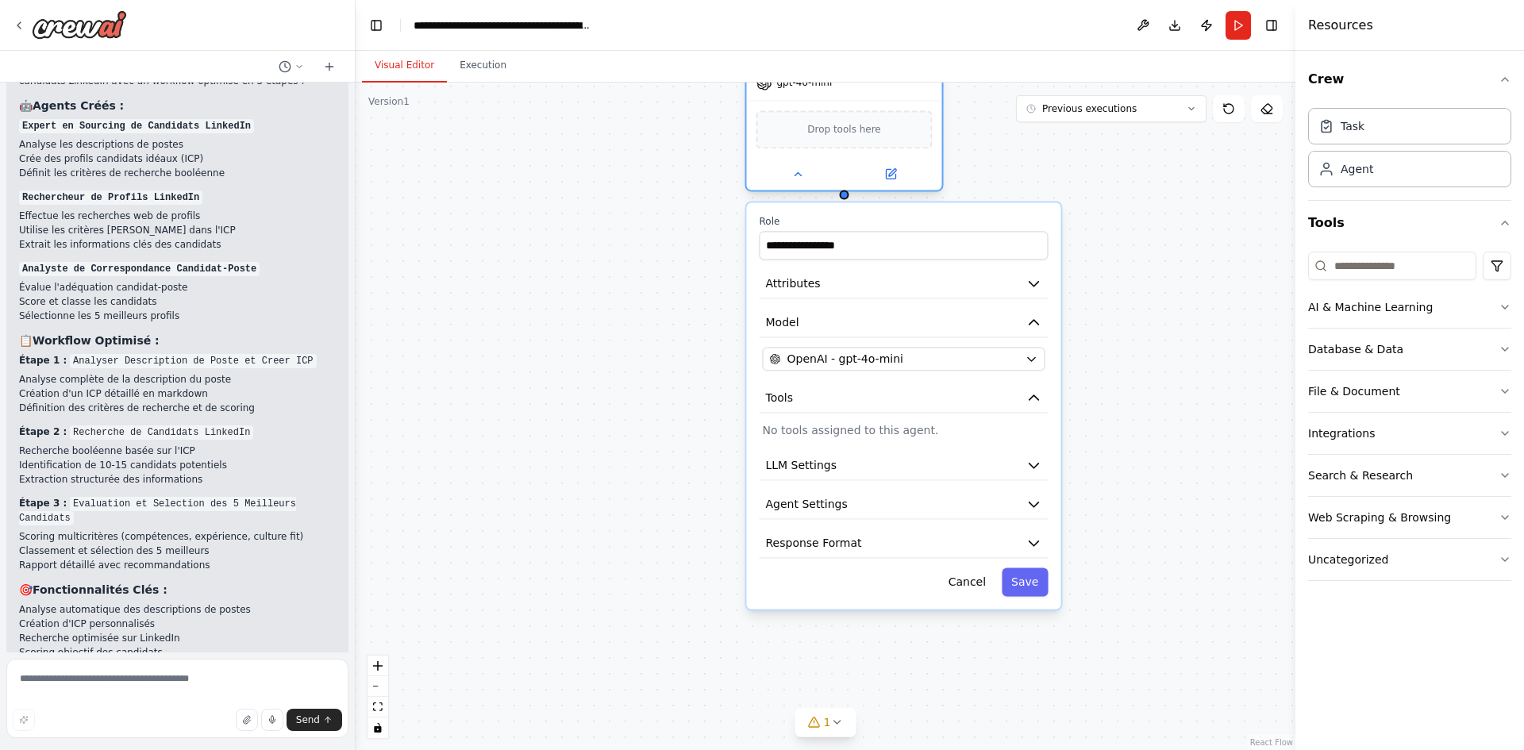
drag, startPoint x: 797, startPoint y: 370, endPoint x: 836, endPoint y: 103, distance: 269.4
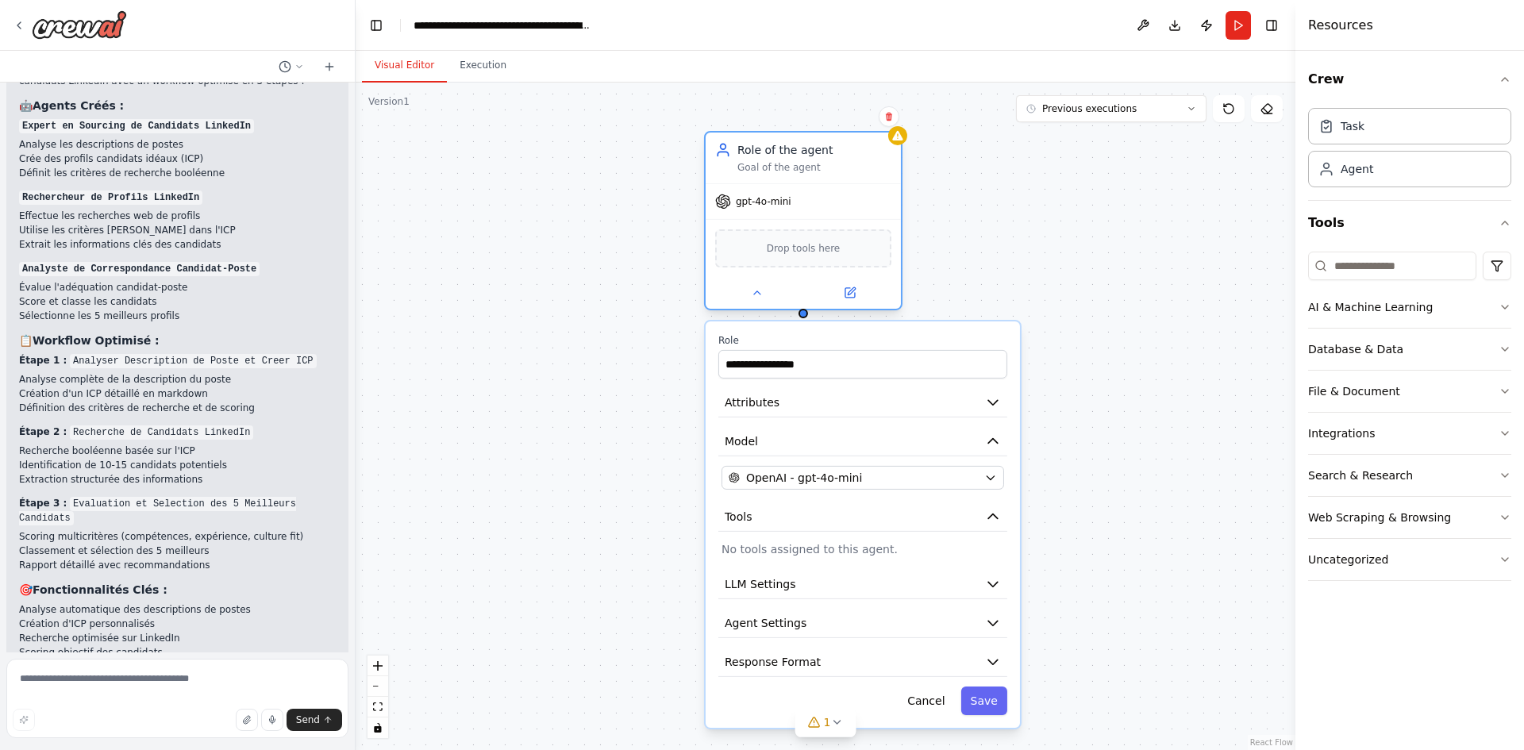
drag, startPoint x: 828, startPoint y: 159, endPoint x: 798, endPoint y: 305, distance: 149.9
click at [1343, 347] on div "Database & Data" at bounding box center [1355, 349] width 95 height 16
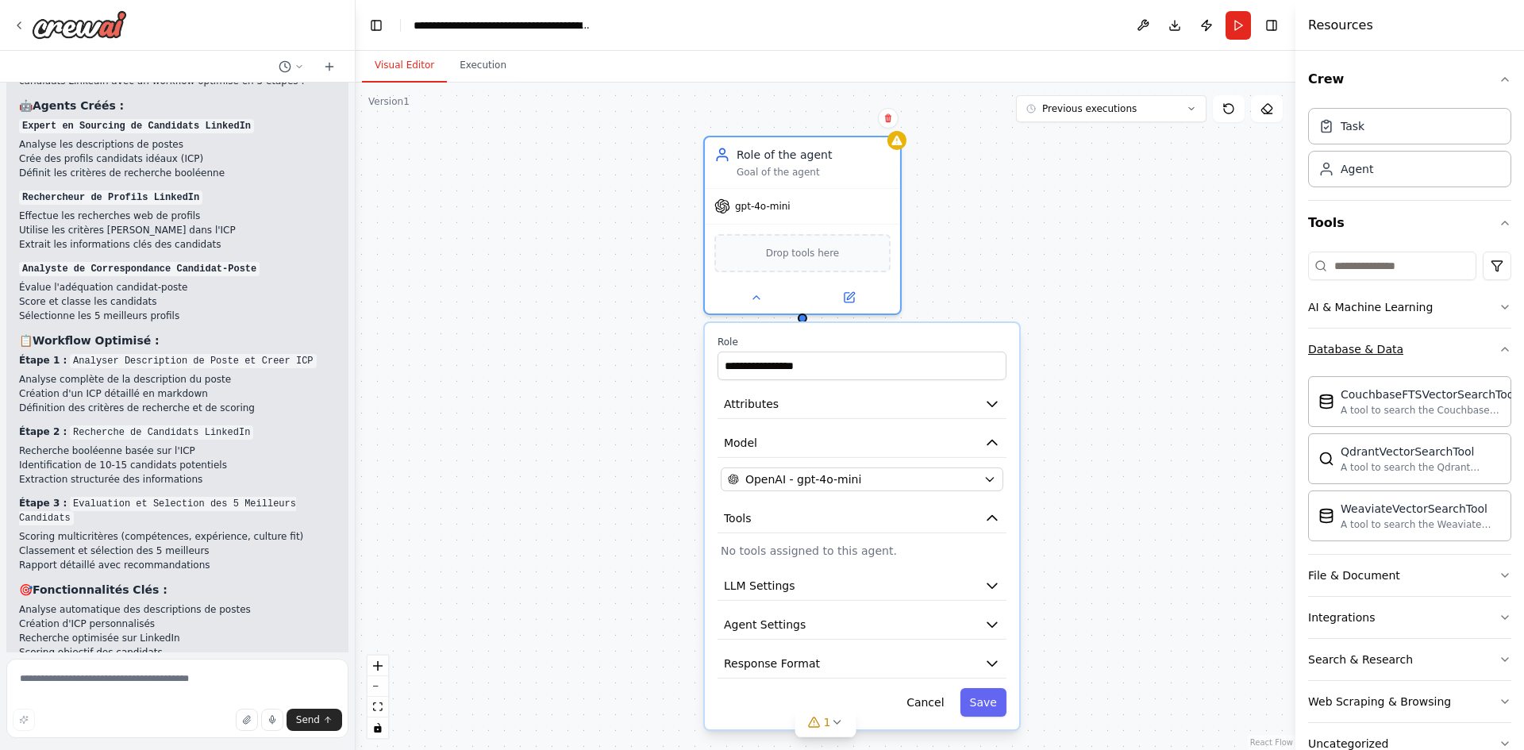
click at [1362, 362] on button "Database & Data" at bounding box center [1409, 349] width 203 height 41
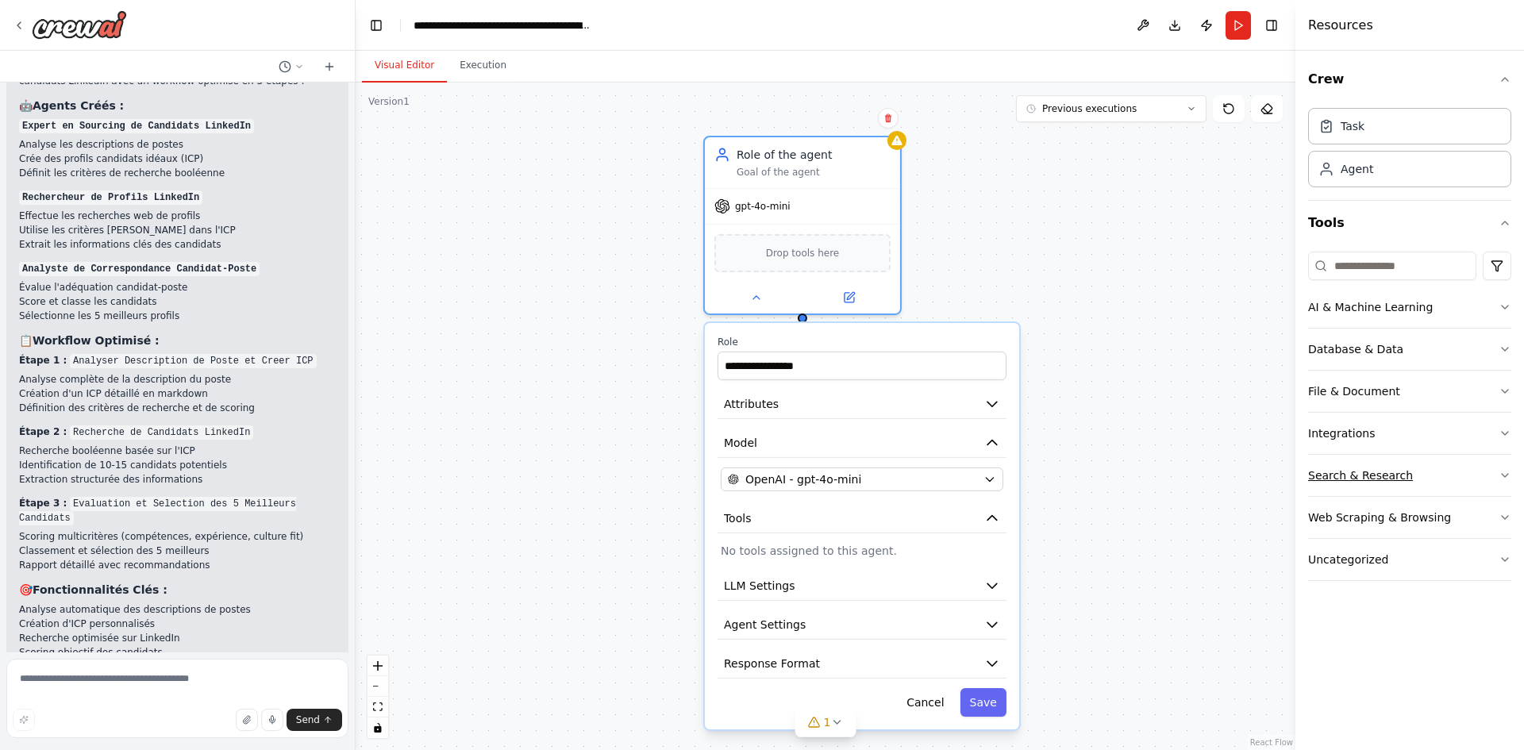
click at [1366, 475] on div "Search & Research" at bounding box center [1360, 475] width 105 height 16
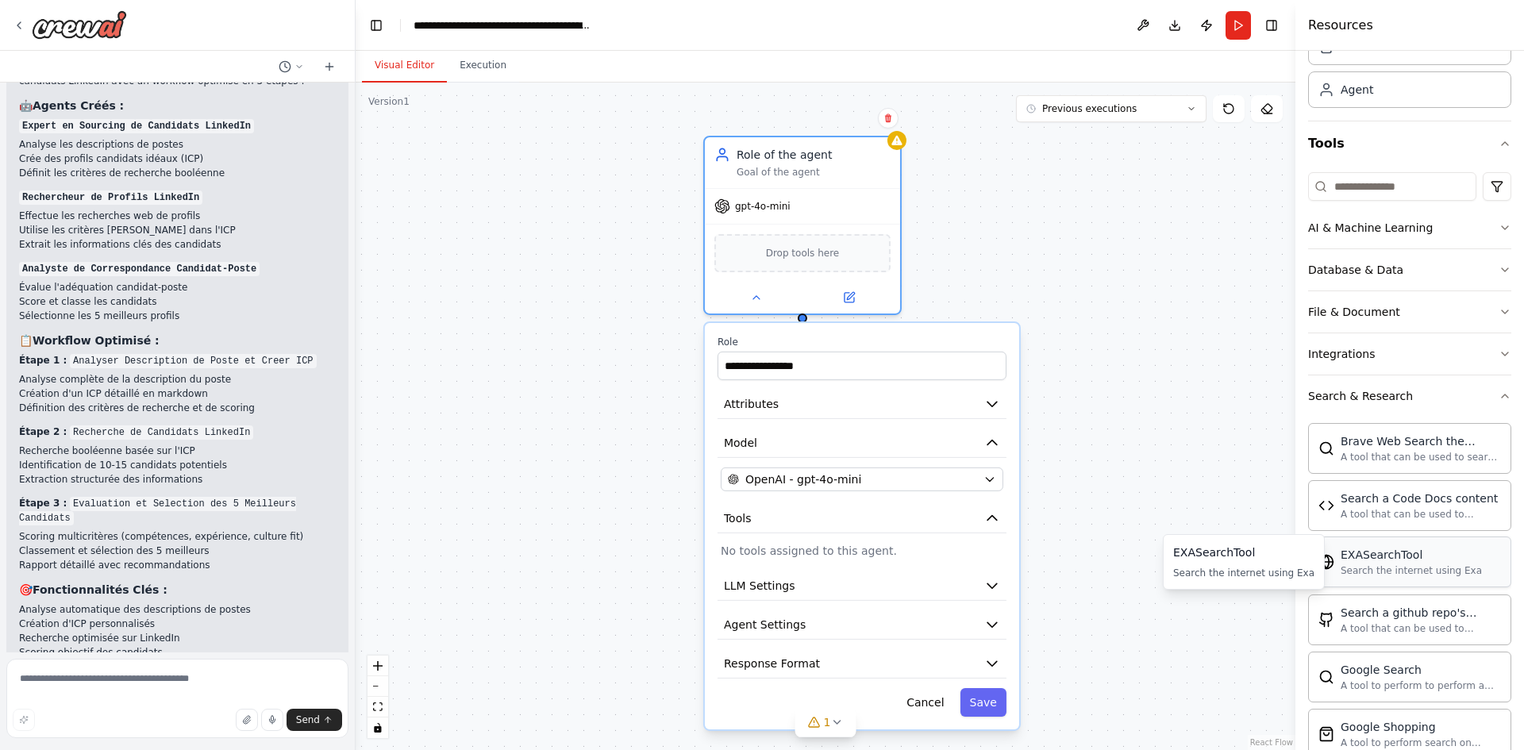
scroll to position [159, 0]
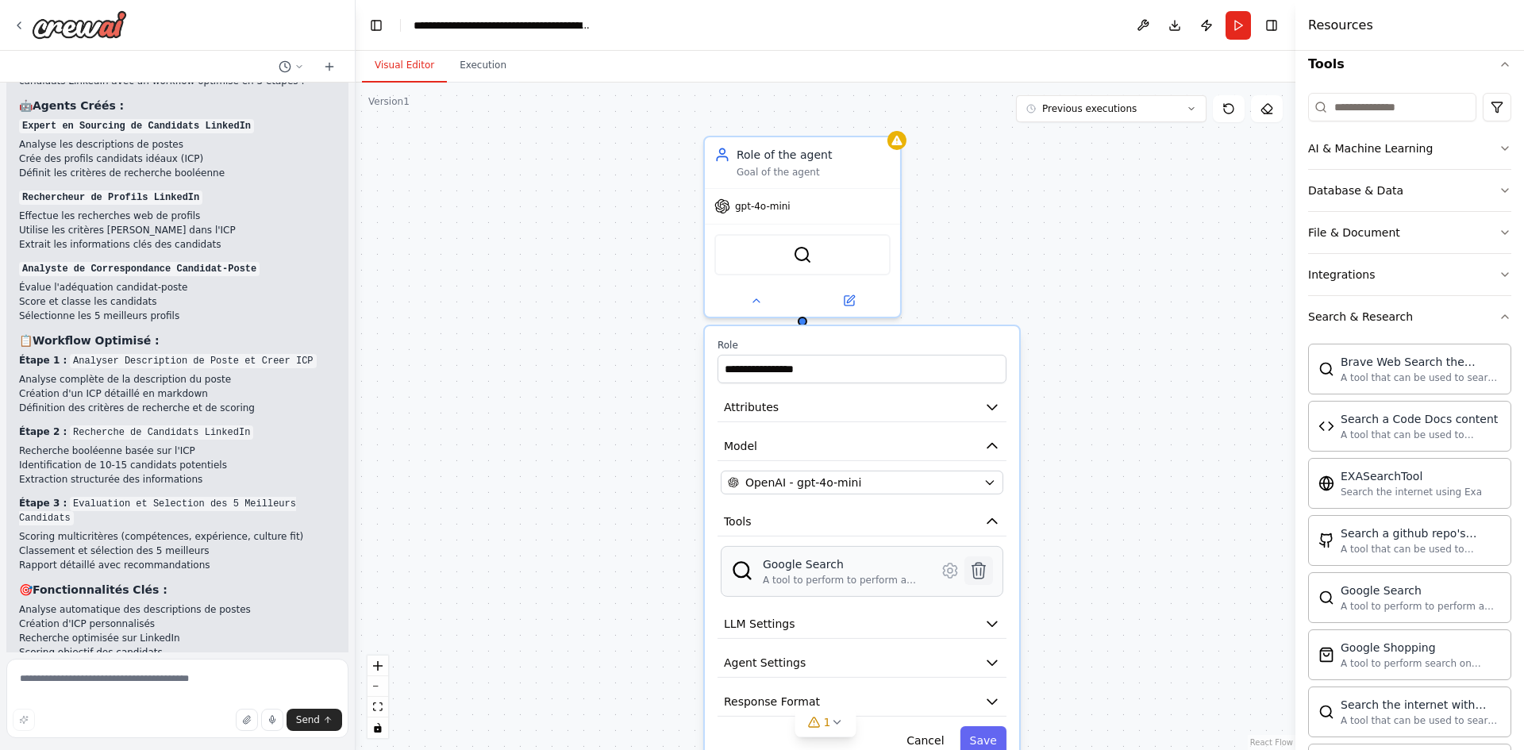
click at [975, 572] on icon at bounding box center [978, 571] width 13 height 16
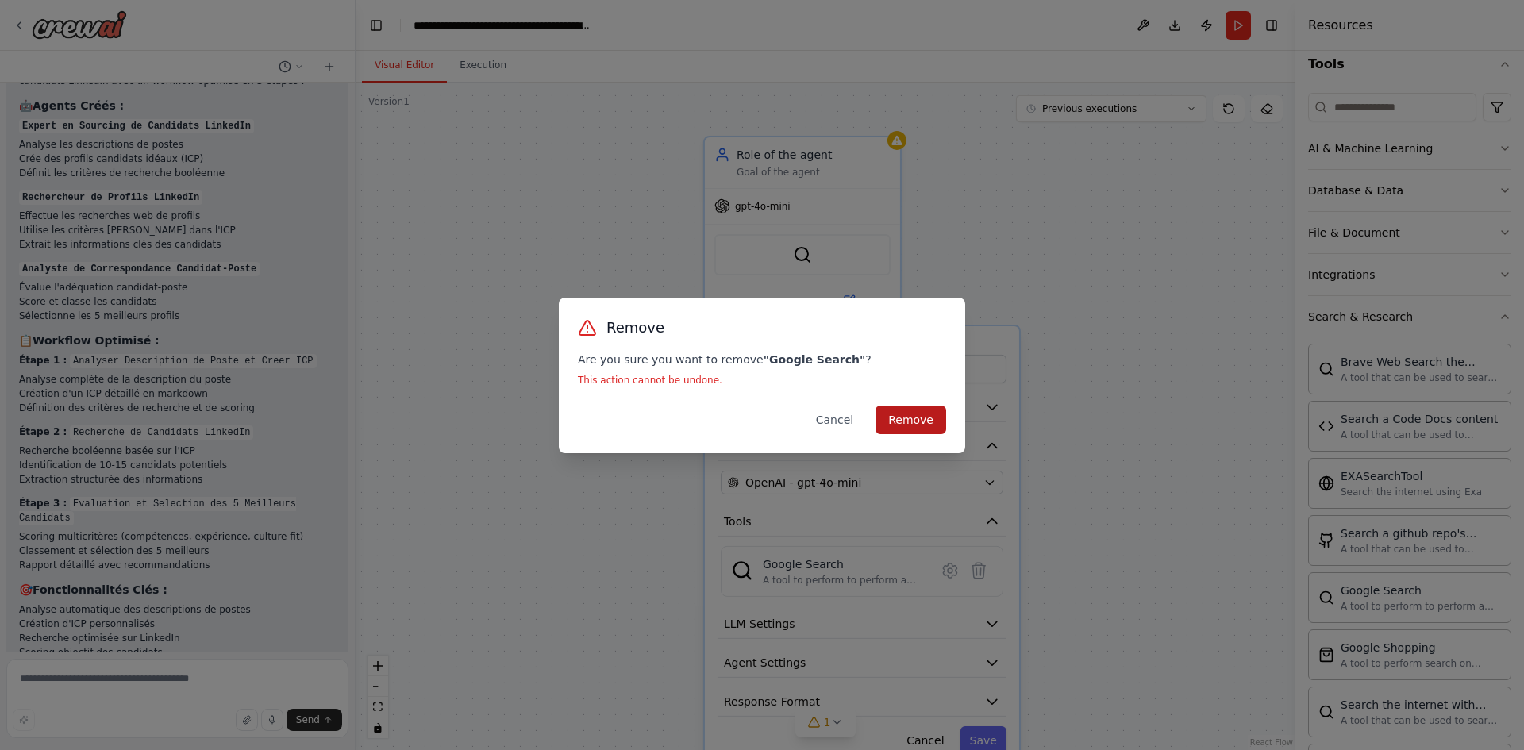
click at [909, 415] on button "Remove" at bounding box center [910, 419] width 71 height 29
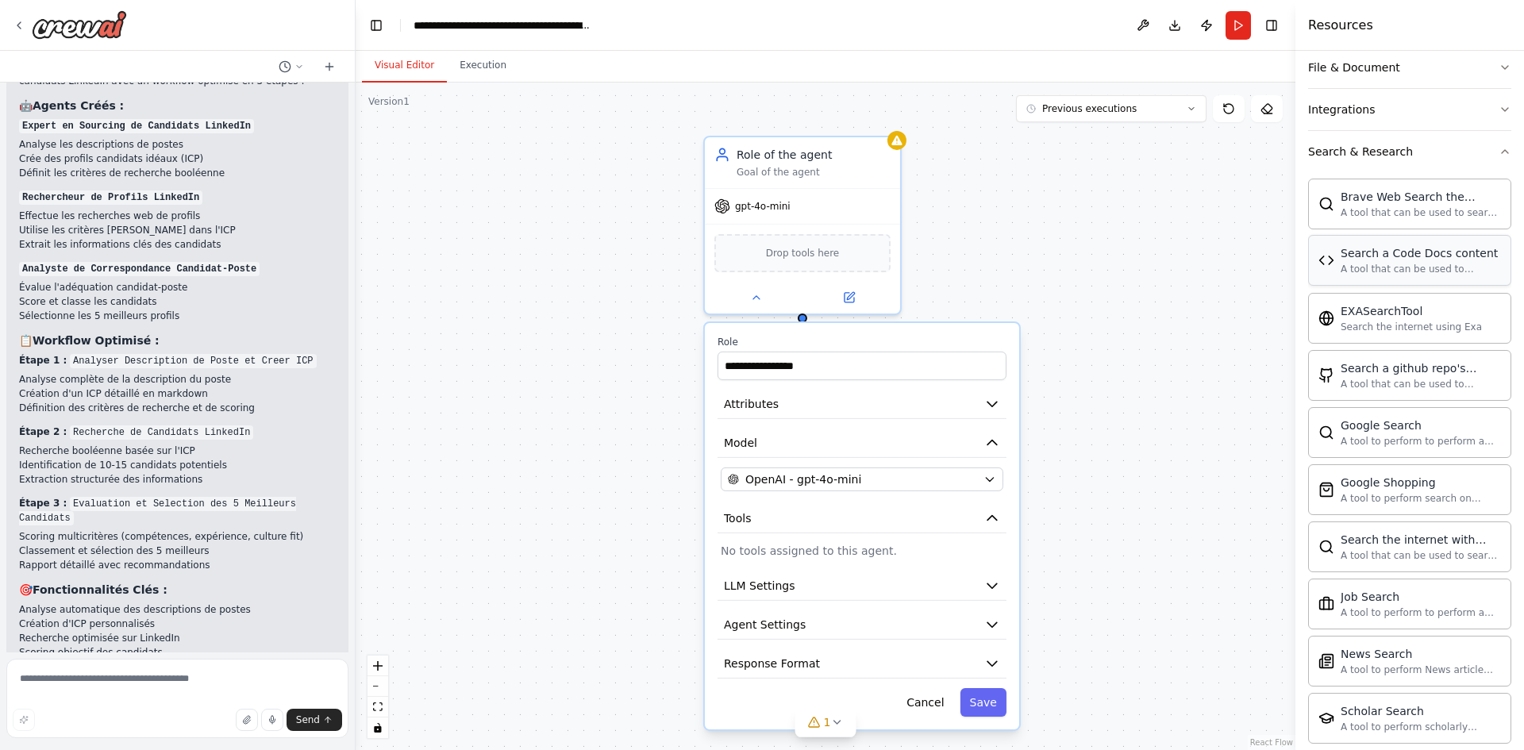
scroll to position [352, 0]
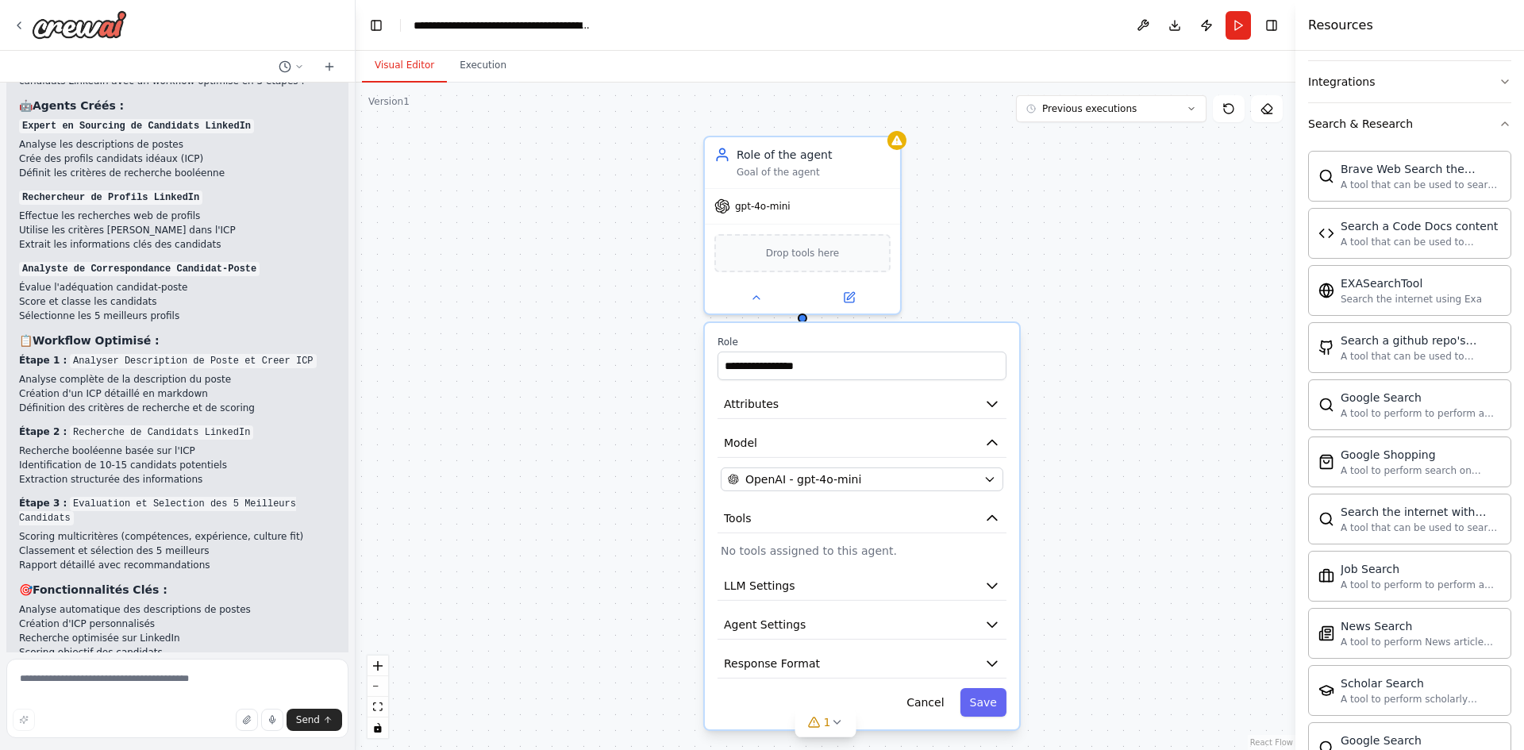
click at [1397, 131] on div "Search & Research" at bounding box center [1360, 124] width 105 height 16
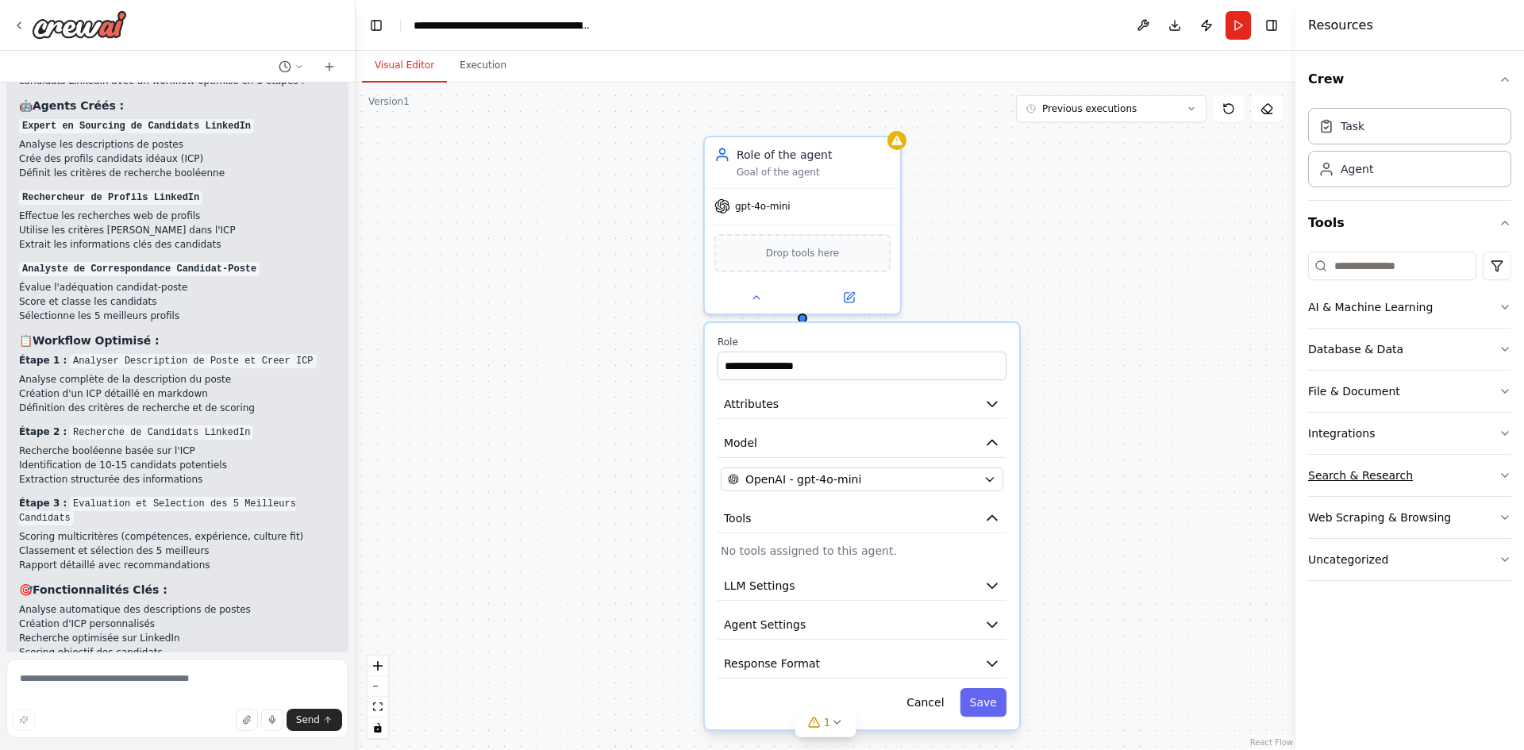
click at [1397, 477] on div "Search & Research" at bounding box center [1360, 475] width 105 height 16
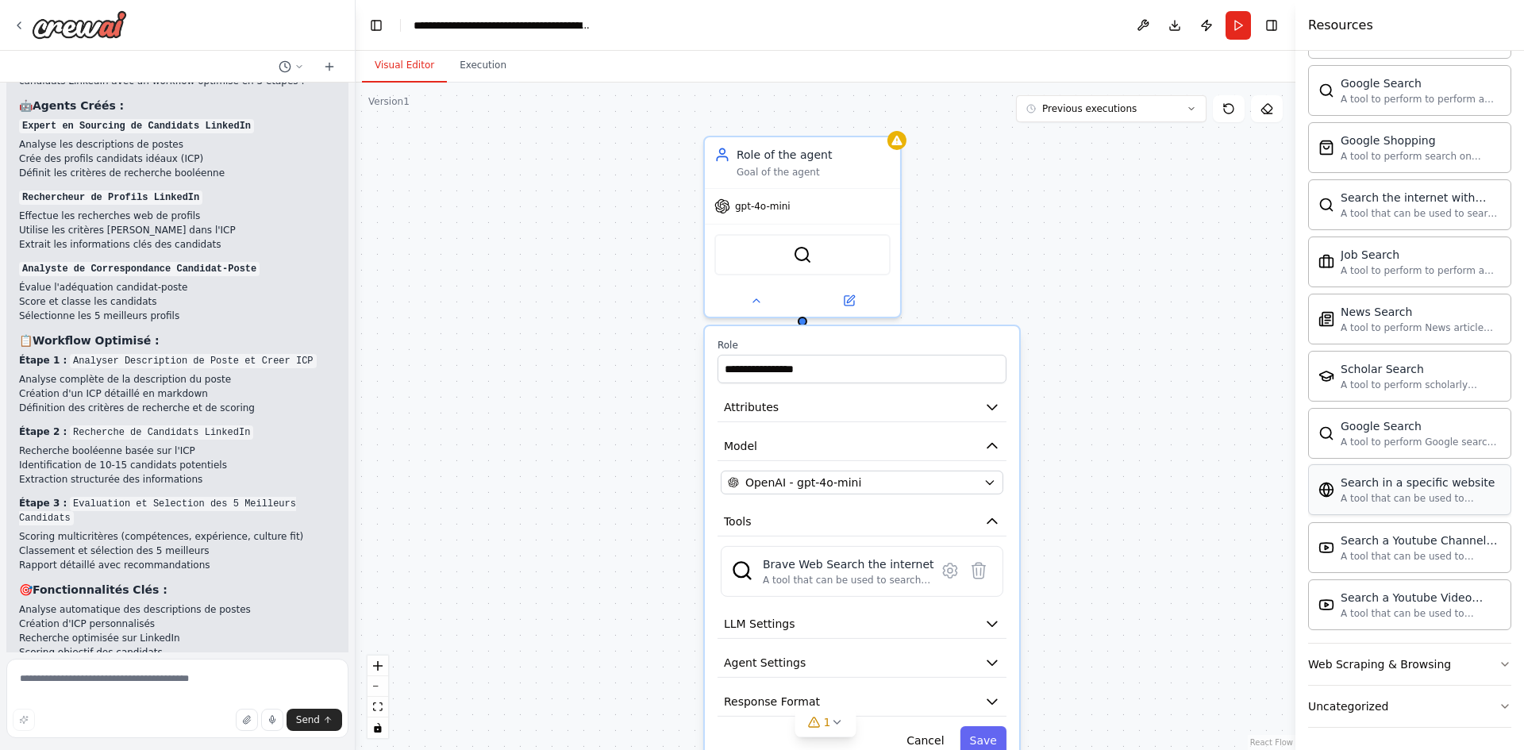
scroll to position [669, 0]
click at [1383, 667] on div "Web Scraping & Browsing" at bounding box center [1379, 661] width 143 height 16
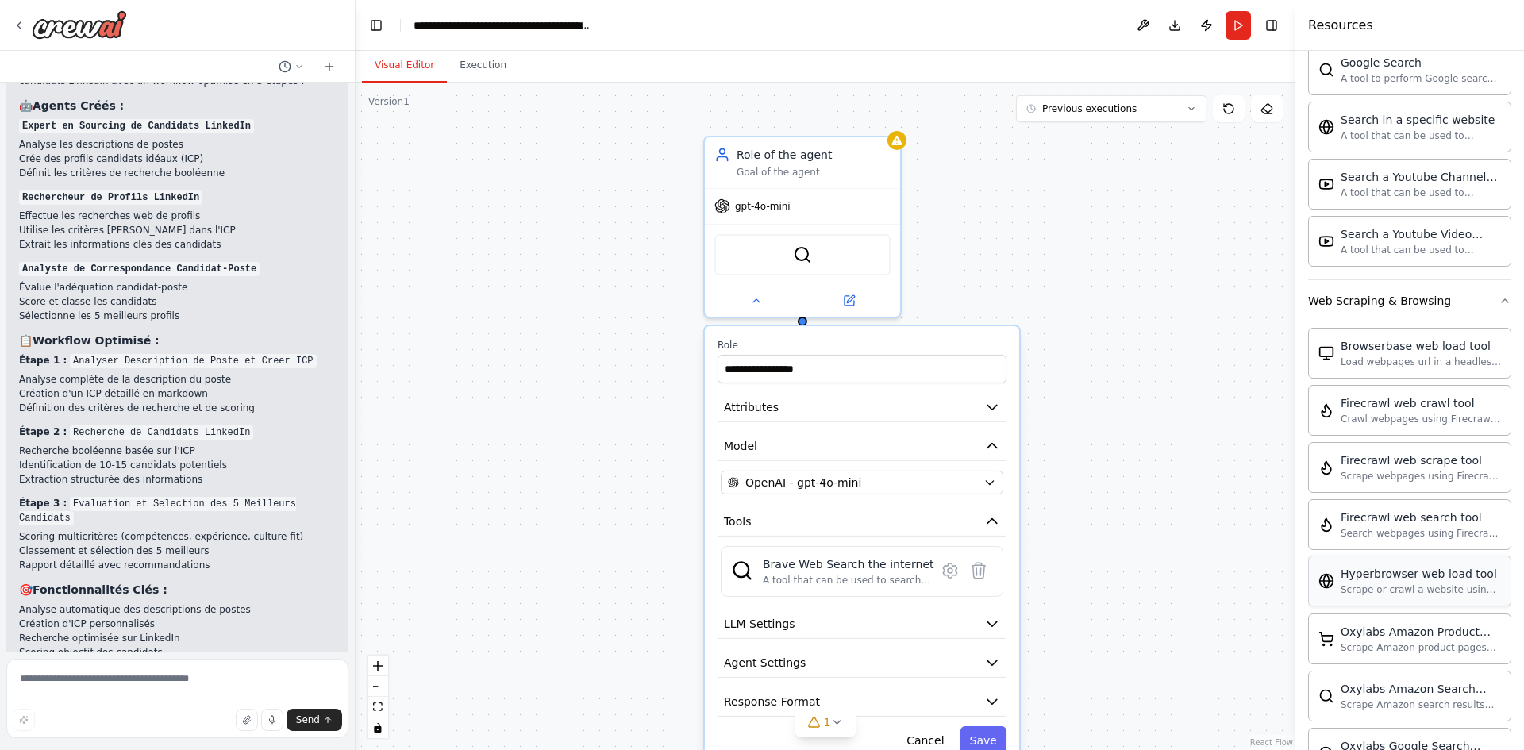
scroll to position [1066, 0]
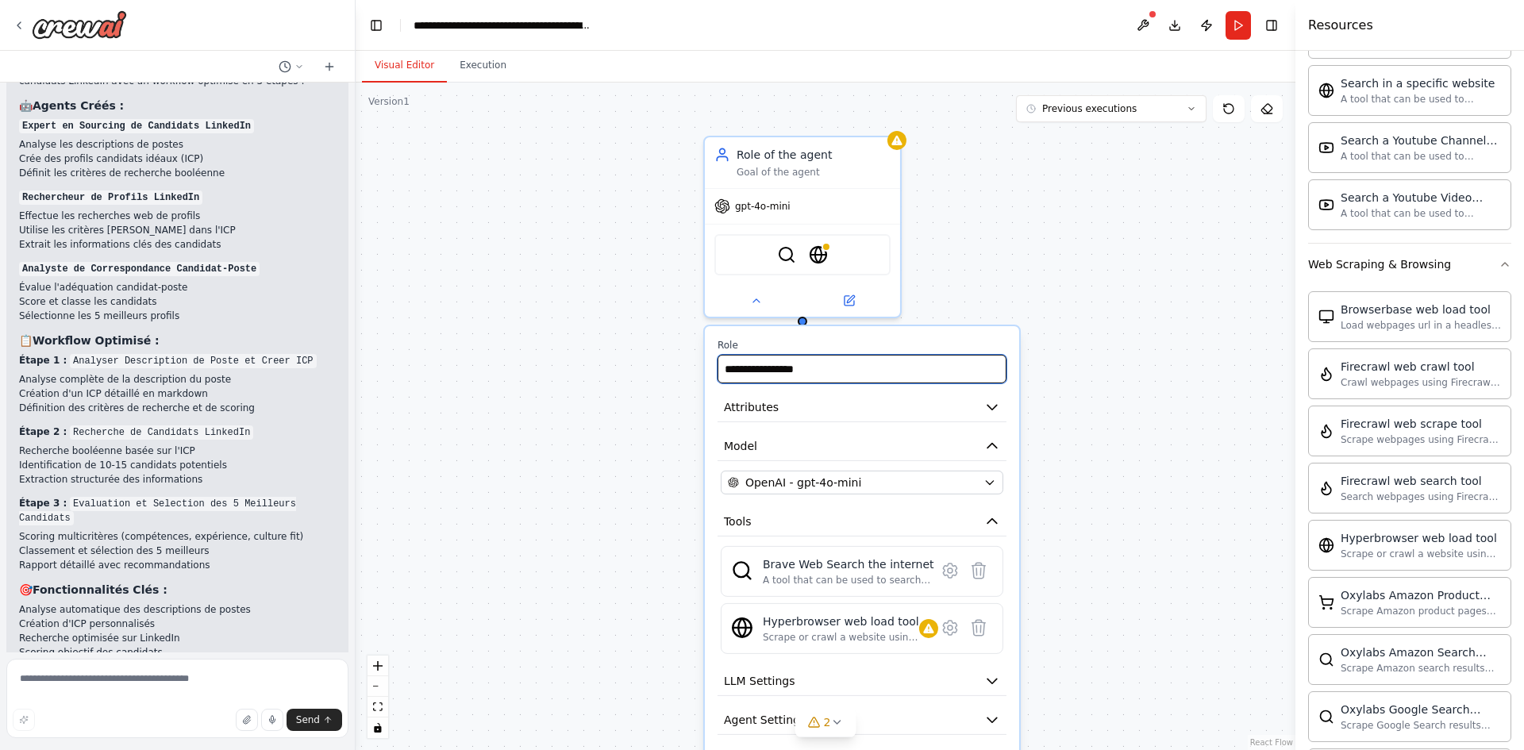
click at [806, 370] on input "**********" at bounding box center [861, 369] width 289 height 29
click at [837, 371] on input "**********" at bounding box center [861, 369] width 289 height 29
click at [894, 414] on button "Attributes" at bounding box center [861, 407] width 289 height 29
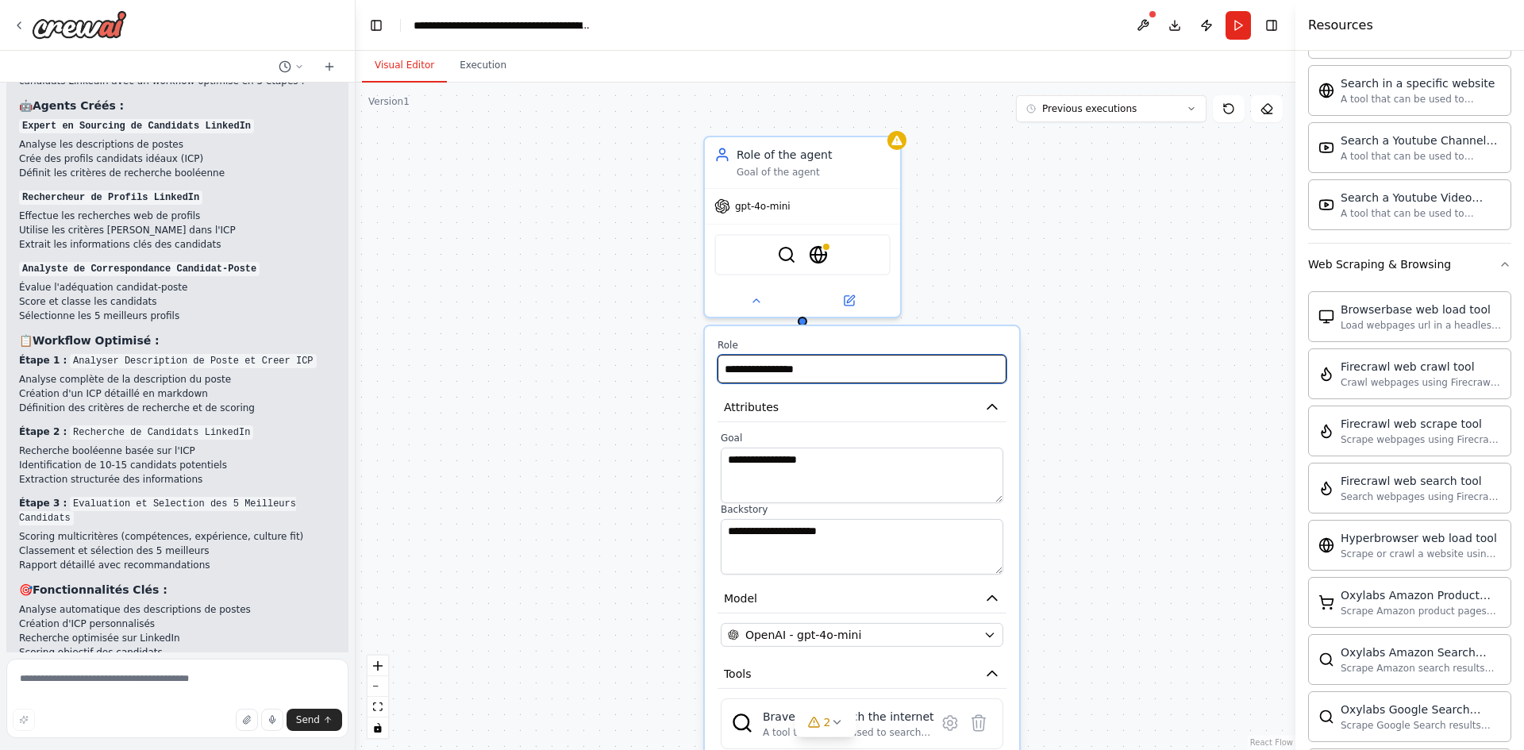
drag, startPoint x: 832, startPoint y: 374, endPoint x: 716, endPoint y: 369, distance: 115.9
click at [716, 369] on div "**********" at bounding box center [862, 651] width 314 height 651
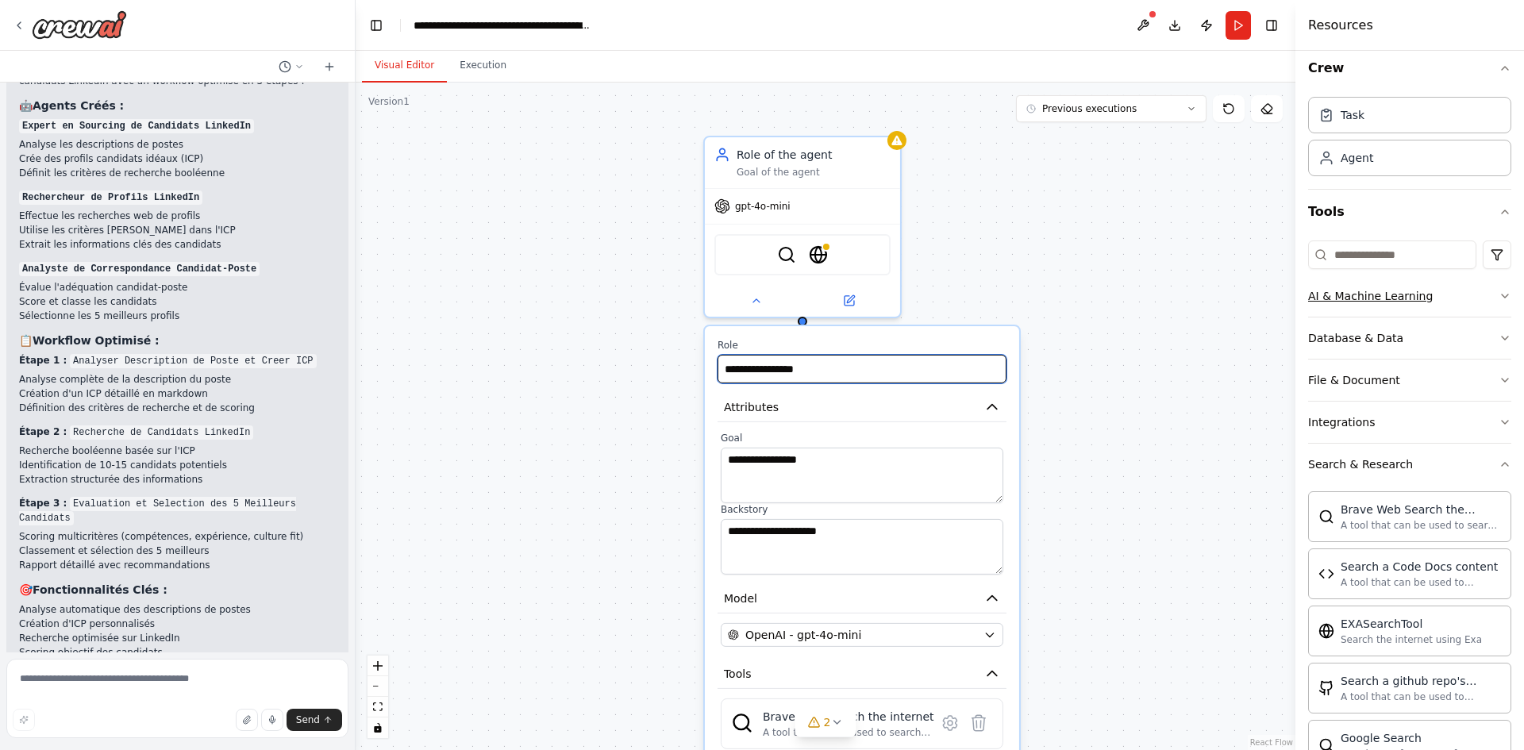
scroll to position [0, 0]
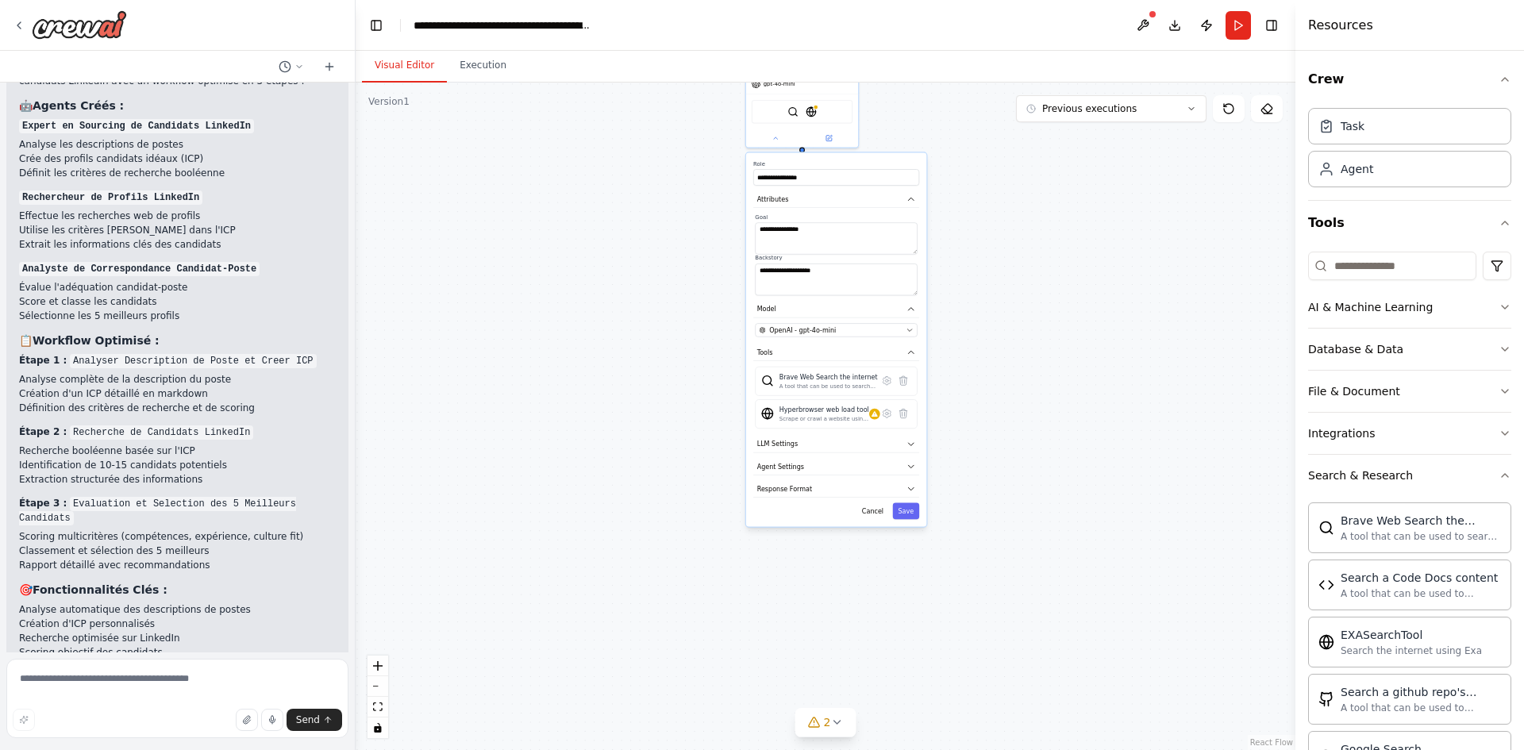
drag, startPoint x: 1062, startPoint y: 513, endPoint x: 977, endPoint y: 279, distance: 249.8
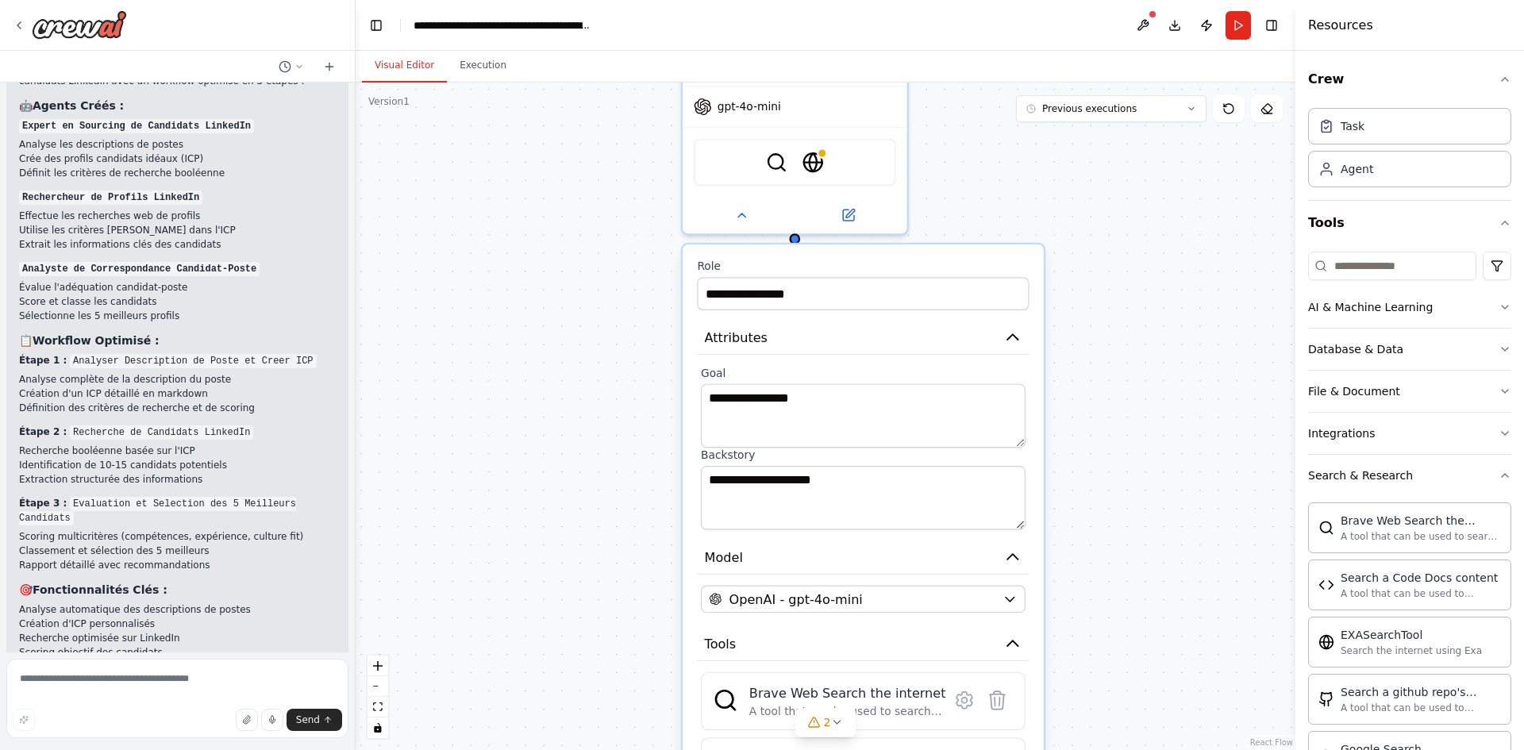
drag, startPoint x: 1054, startPoint y: 367, endPoint x: 1128, endPoint y: 568, distance: 214.6
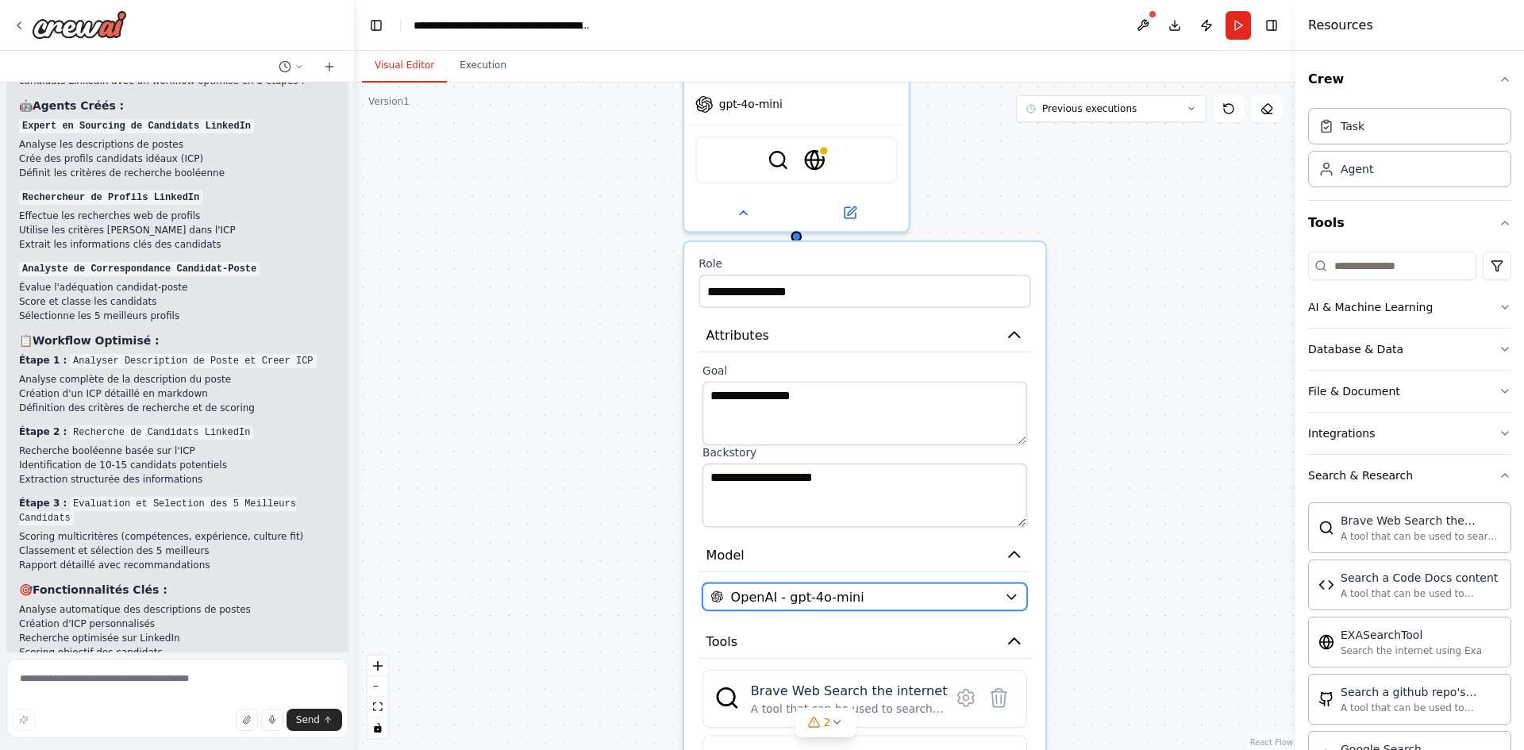
click at [978, 596] on div "OpenAI - gpt-4o-mini" at bounding box center [853, 596] width 286 height 18
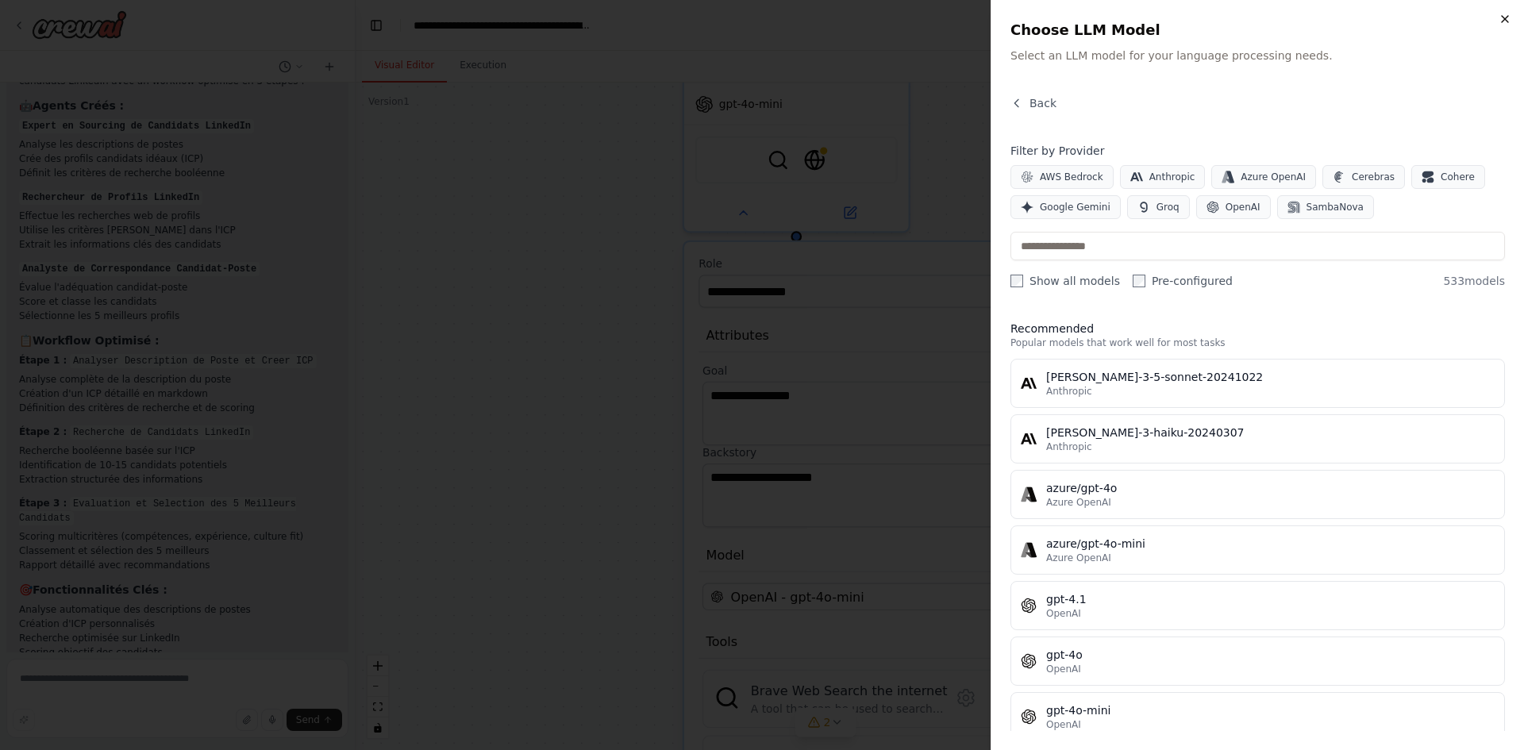
click at [1503, 17] on icon "button" at bounding box center [1504, 19] width 6 height 6
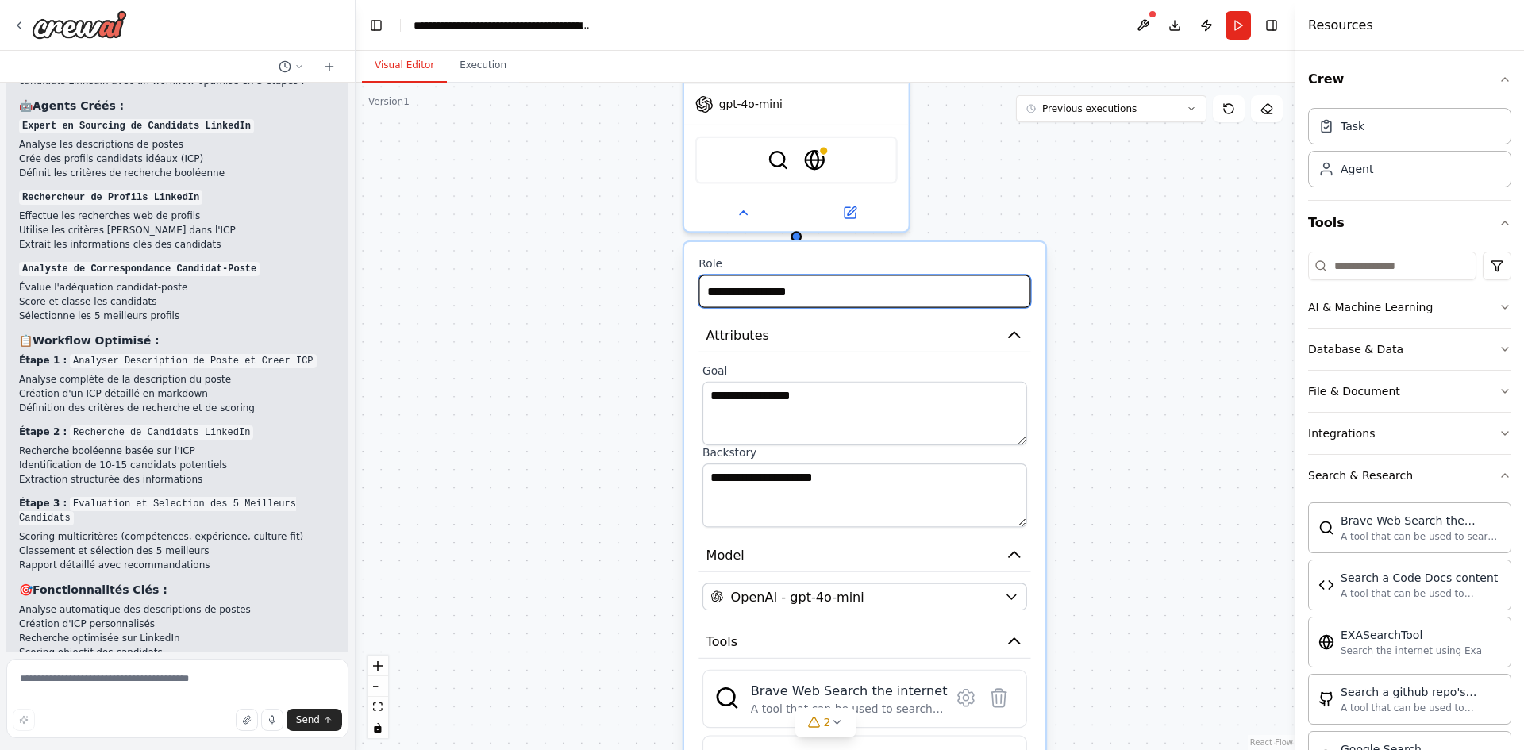
click at [828, 293] on input "**********" at bounding box center [864, 291] width 332 height 33
drag, startPoint x: 965, startPoint y: 302, endPoint x: 663, endPoint y: 300, distance: 302.3
click at [663, 300] on div "**********" at bounding box center [825, 416] width 940 height 667
drag, startPoint x: 732, startPoint y: 306, endPoint x: 596, endPoint y: 306, distance: 135.7
click at [597, 306] on div "**********" at bounding box center [825, 416] width 940 height 667
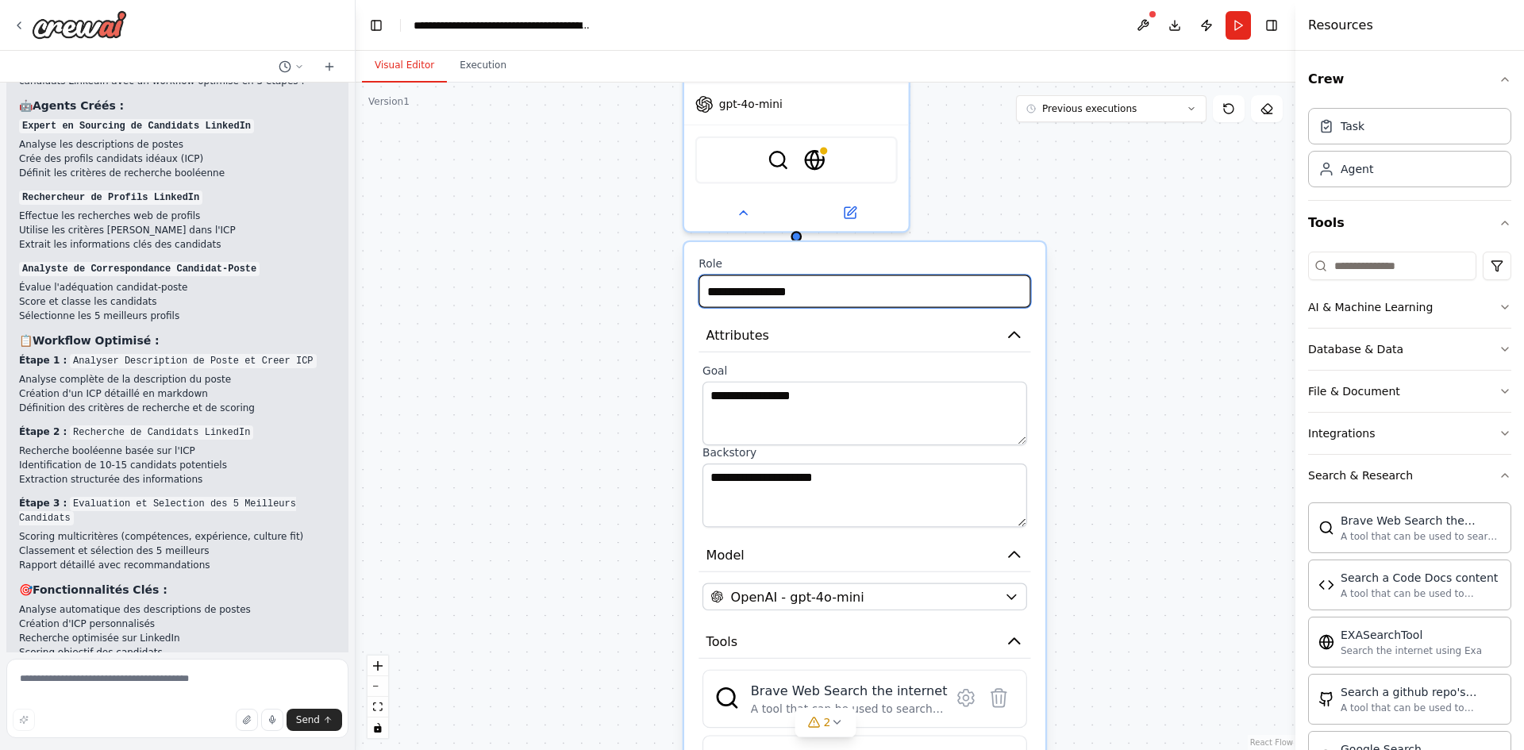
click at [835, 296] on input "**********" at bounding box center [864, 291] width 332 height 33
drag, startPoint x: 836, startPoint y: 297, endPoint x: 688, endPoint y: 296, distance: 147.6
click at [688, 296] on div "**********" at bounding box center [864, 615] width 361 height 747
click at [824, 293] on input "**********" at bounding box center [864, 291] width 332 height 33
drag, startPoint x: 828, startPoint y: 292, endPoint x: 683, endPoint y: 292, distance: 144.4
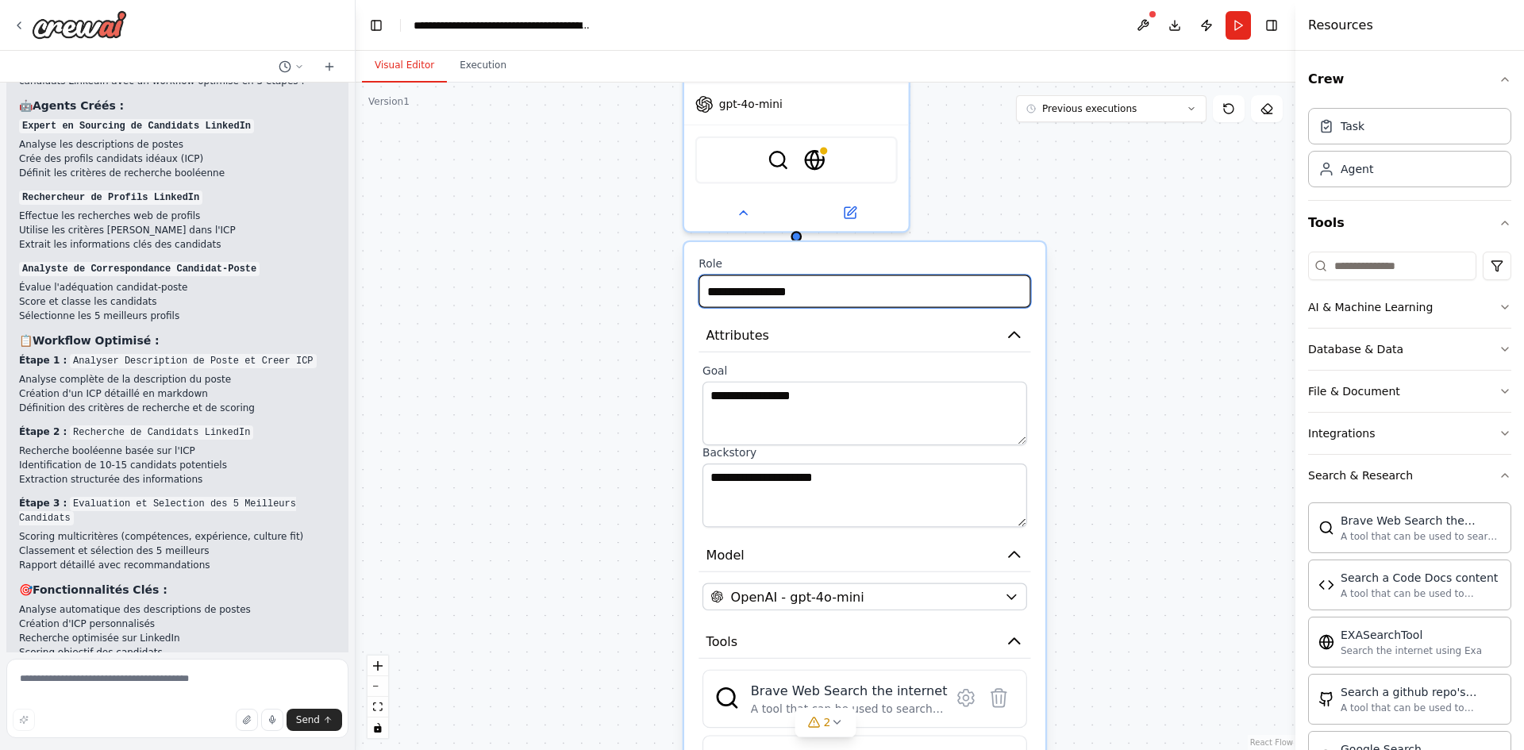
click at [684, 292] on div "**********" at bounding box center [864, 615] width 361 height 747
type input "***"
click at [1381, 392] on div "File & Document" at bounding box center [1354, 391] width 92 height 16
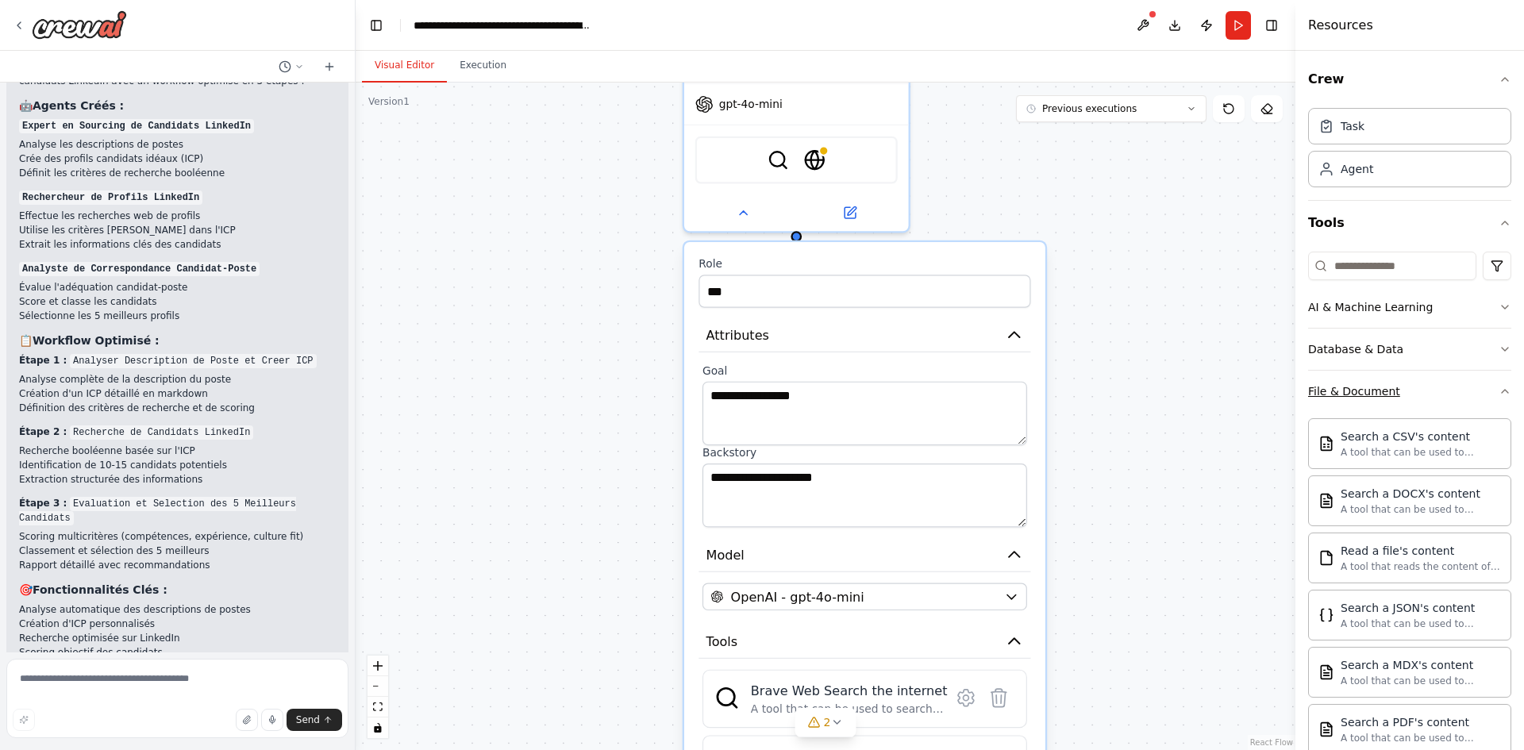
click at [1385, 391] on div "File & Document" at bounding box center [1354, 391] width 92 height 16
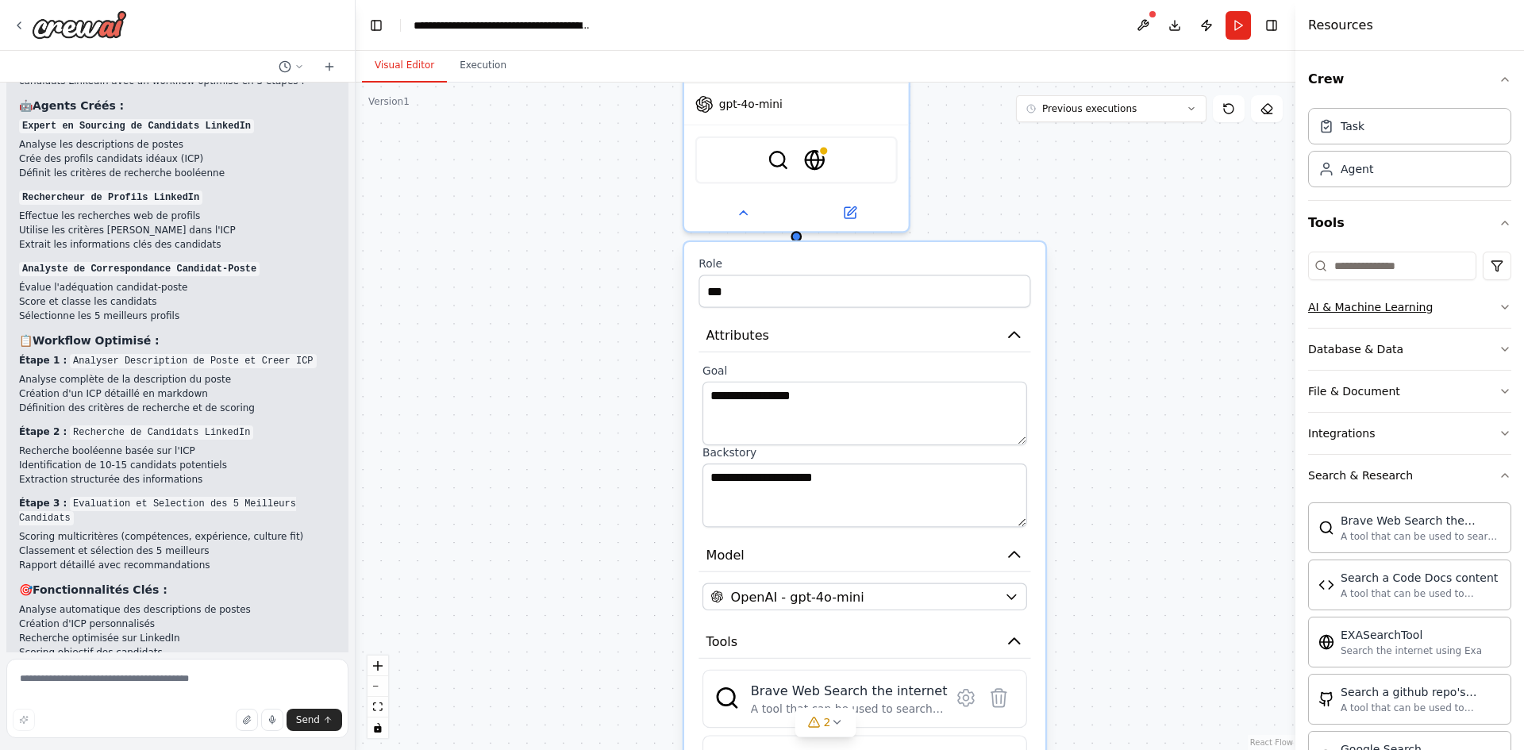
click at [1387, 312] on div "AI & Machine Learning" at bounding box center [1370, 307] width 125 height 16
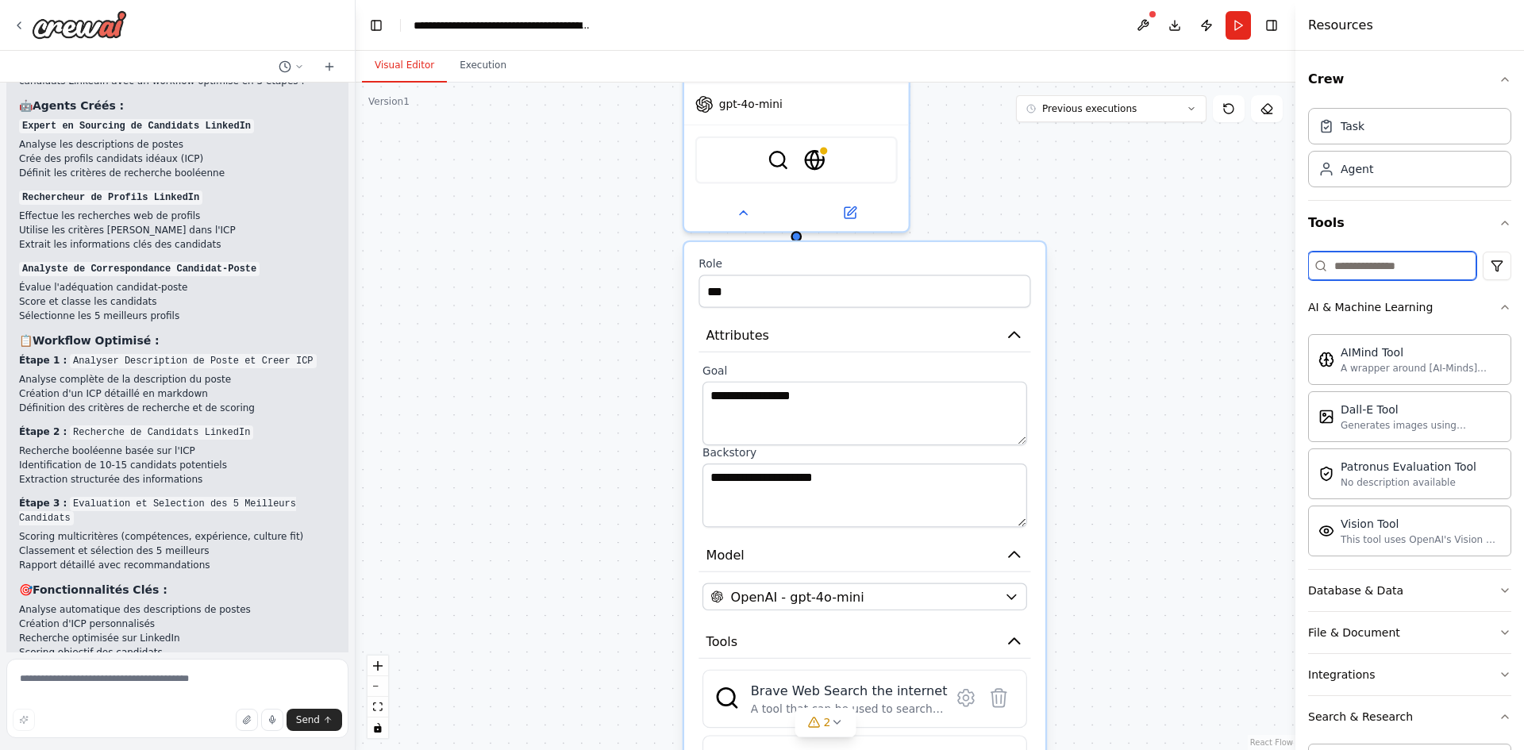
click at [1407, 263] on input at bounding box center [1392, 266] width 168 height 29
click at [1364, 127] on div "Task" at bounding box center [1409, 125] width 203 height 37
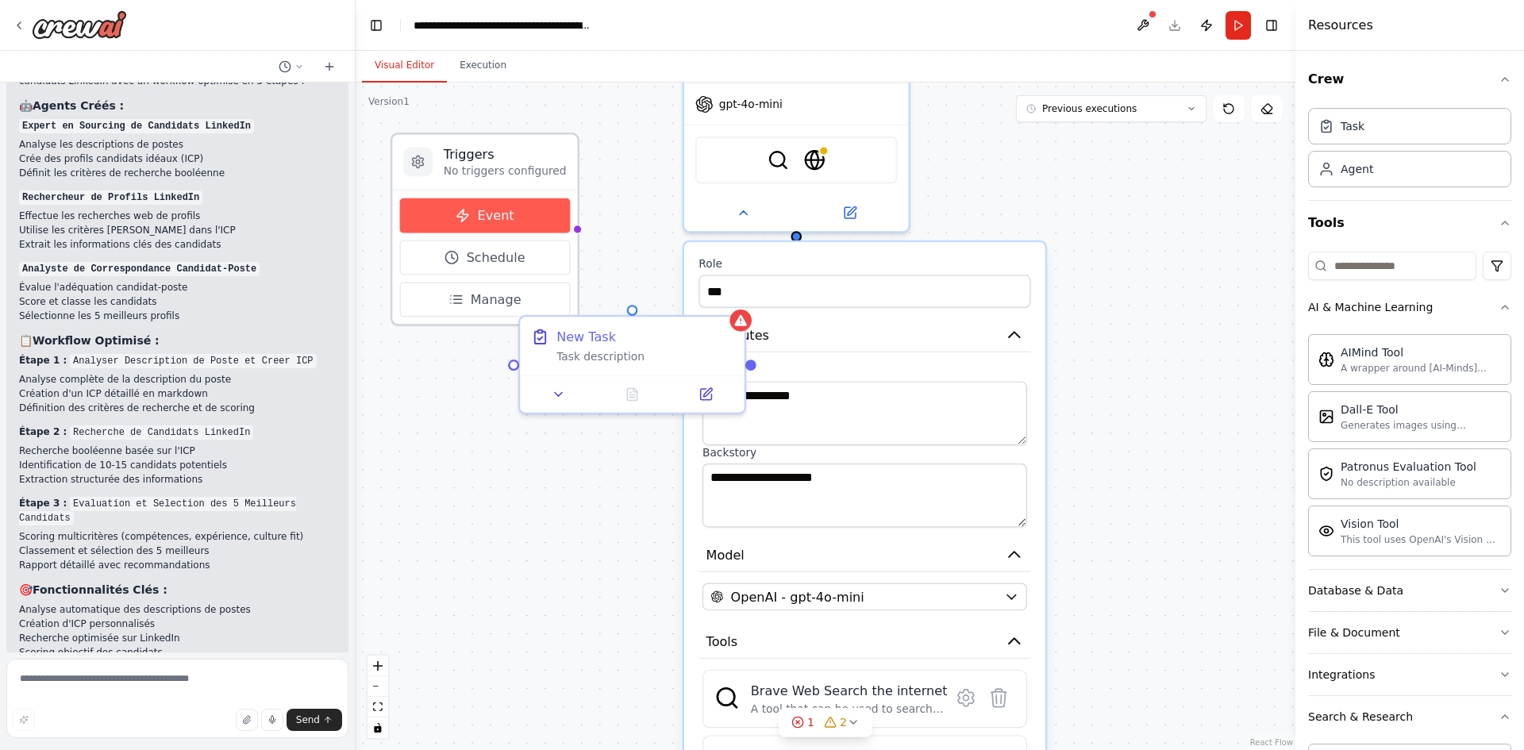
click at [505, 216] on span "Event" at bounding box center [496, 215] width 37 height 18
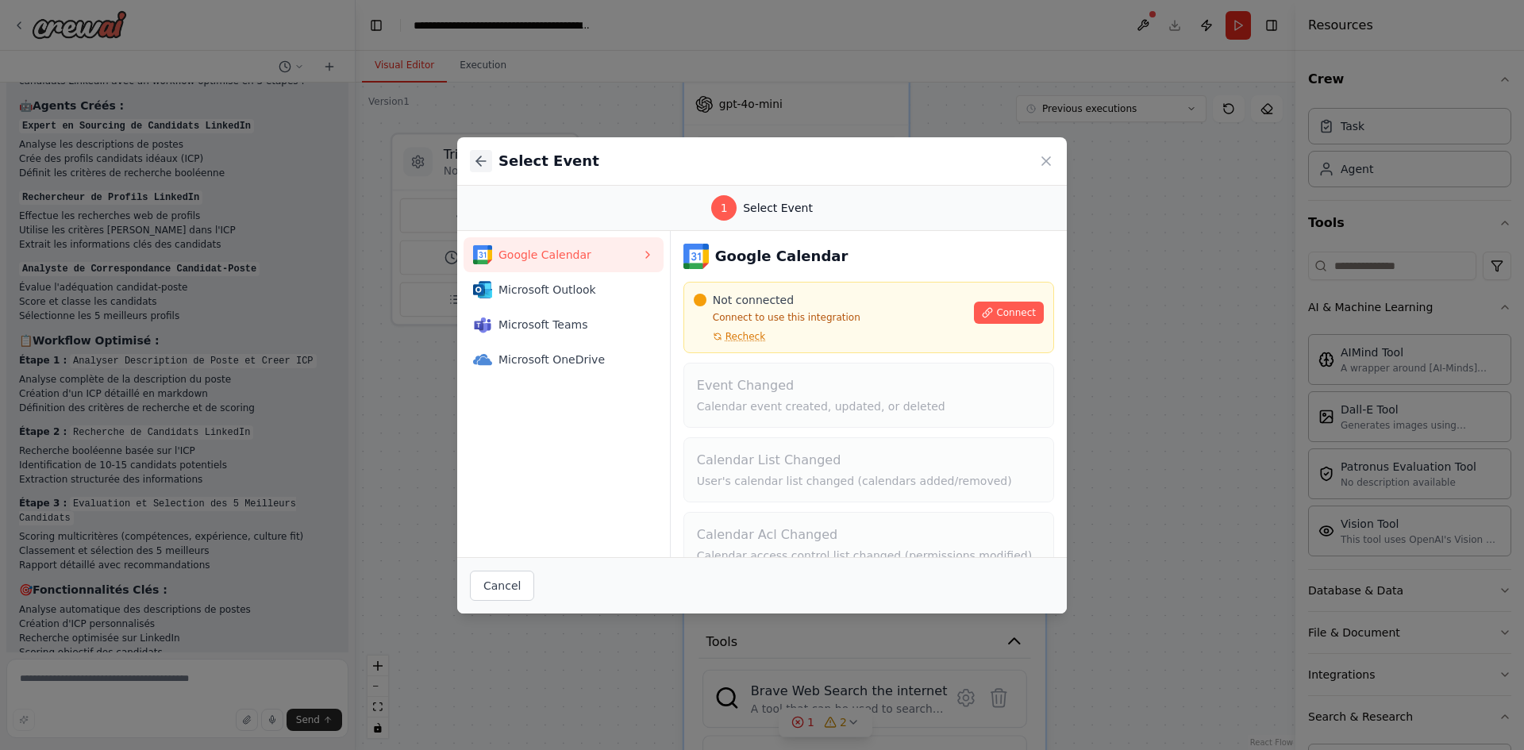
click at [478, 164] on icon at bounding box center [481, 161] width 16 height 16
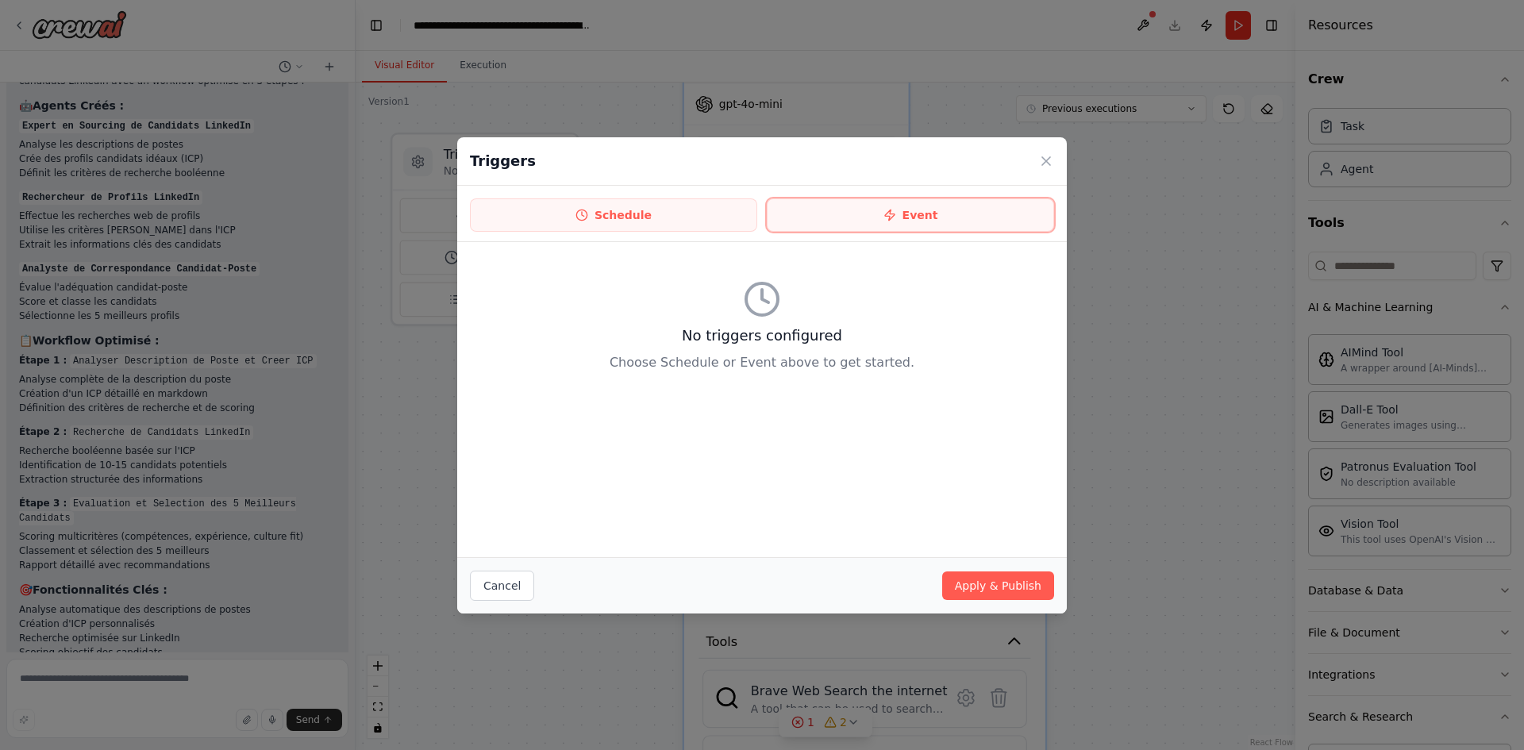
drag, startPoint x: 925, startPoint y: 211, endPoint x: 907, endPoint y: 186, distance: 31.3
click at [916, 196] on div "Schedule Event" at bounding box center [761, 214] width 609 height 56
click at [510, 584] on button "Cancel" at bounding box center [502, 586] width 64 height 30
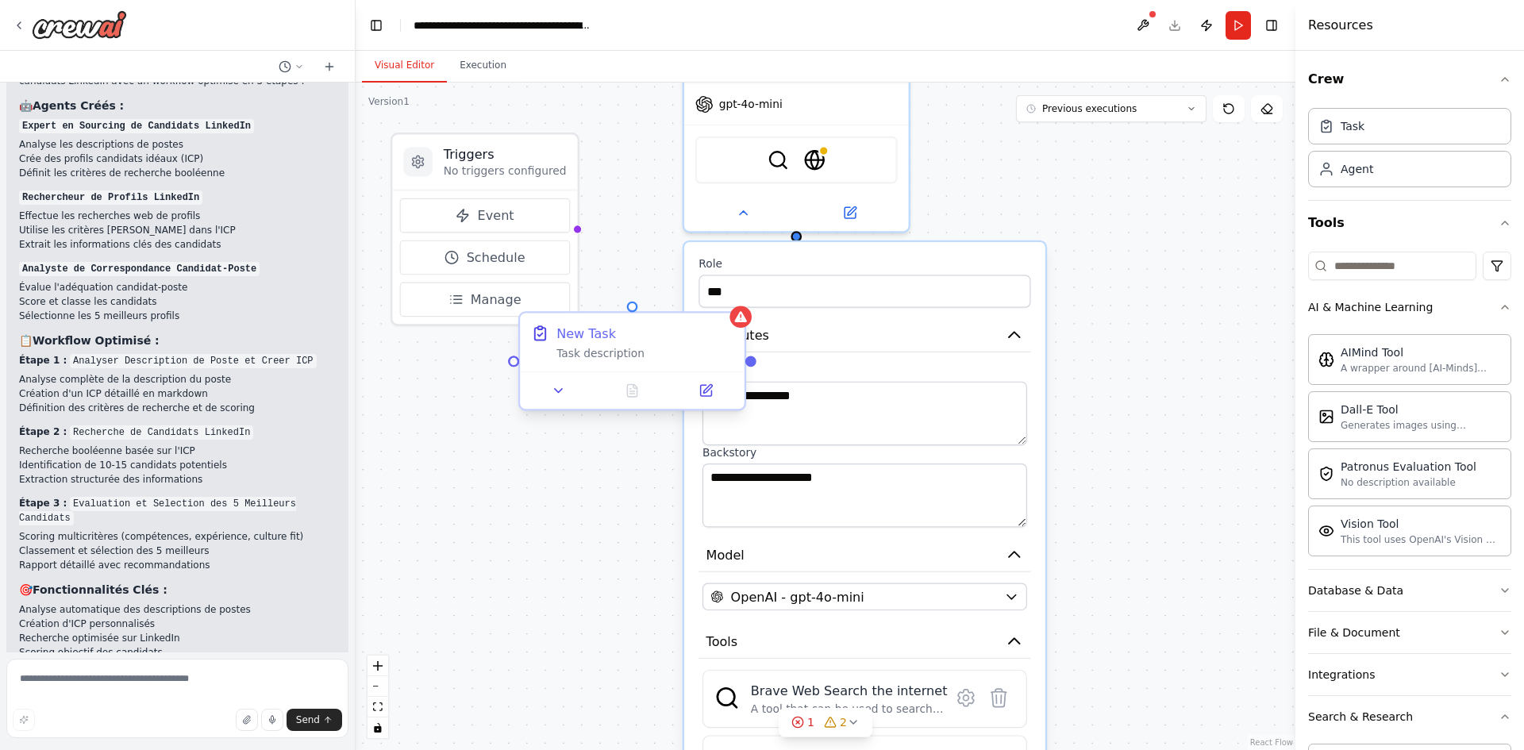
click at [598, 363] on div "New Task Task description" at bounding box center [632, 342] width 225 height 59
click at [574, 391] on button at bounding box center [558, 390] width 63 height 22
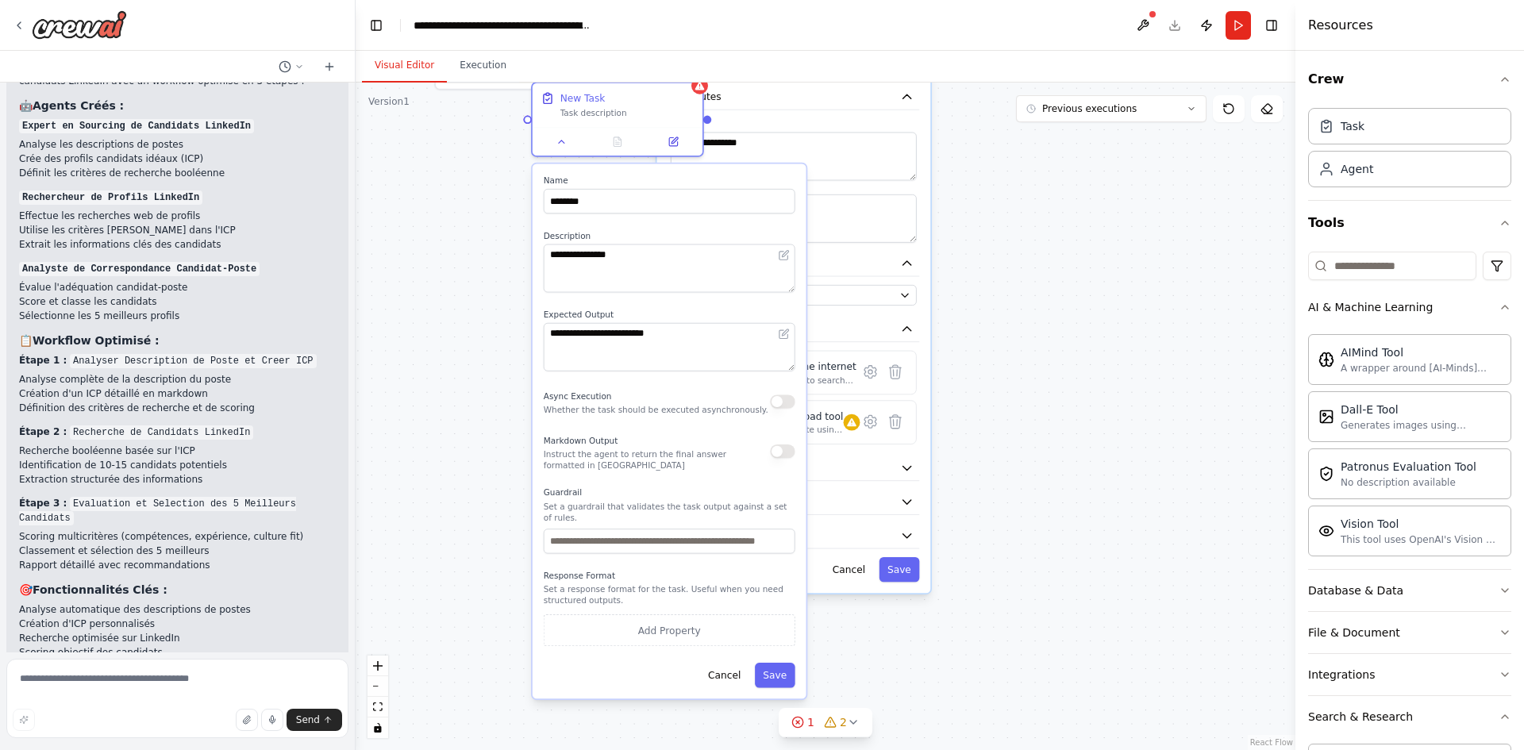
drag, startPoint x: 653, startPoint y: 504, endPoint x: 612, endPoint y: 241, distance: 265.9
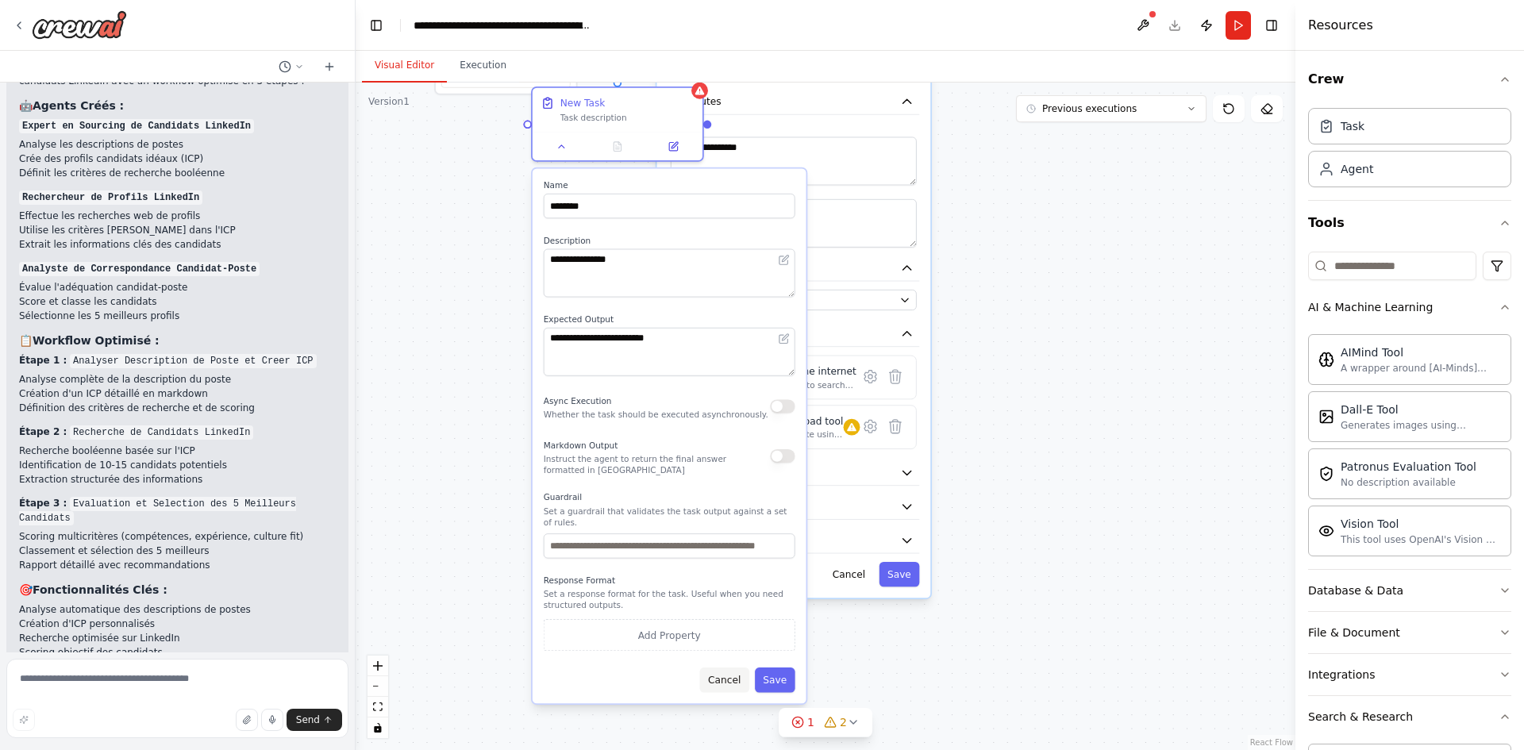
click at [724, 673] on button "Cancel" at bounding box center [724, 679] width 49 height 25
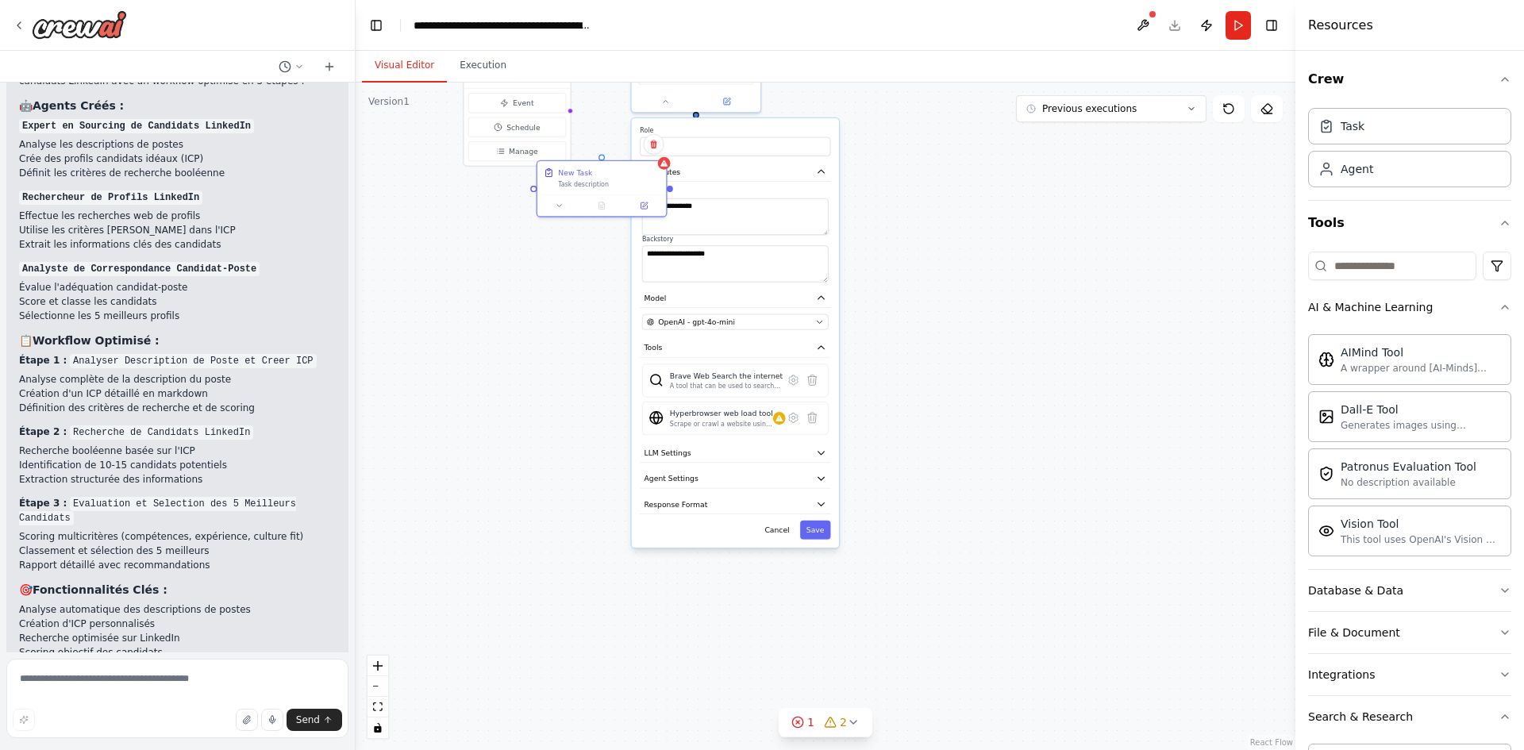
drag, startPoint x: 567, startPoint y: 266, endPoint x: 548, endPoint y: 486, distance: 220.6
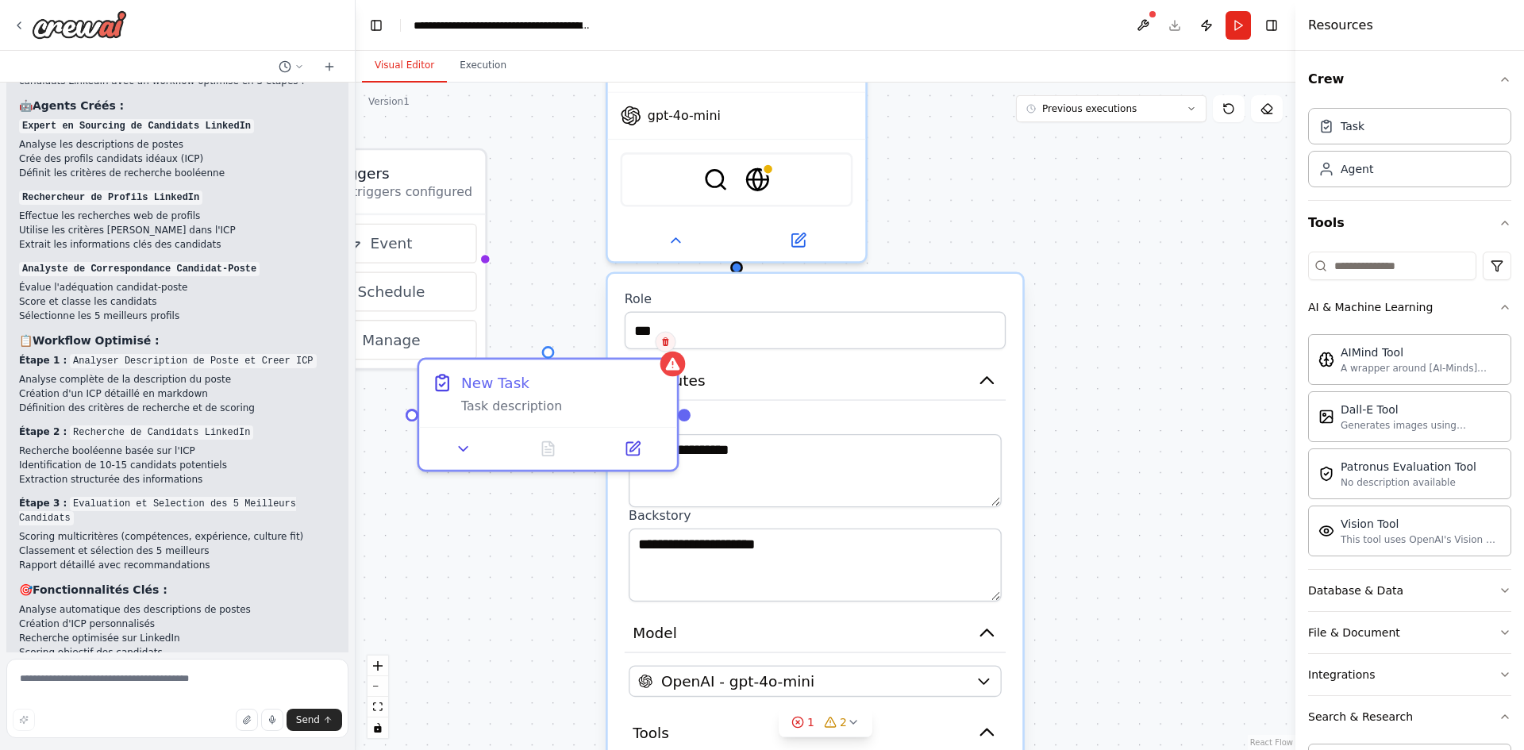
click at [672, 344] on button at bounding box center [665, 342] width 21 height 21
click at [616, 342] on button "Confirm" at bounding box center [620, 341] width 56 height 19
